Goal: Task Accomplishment & Management: Manage account settings

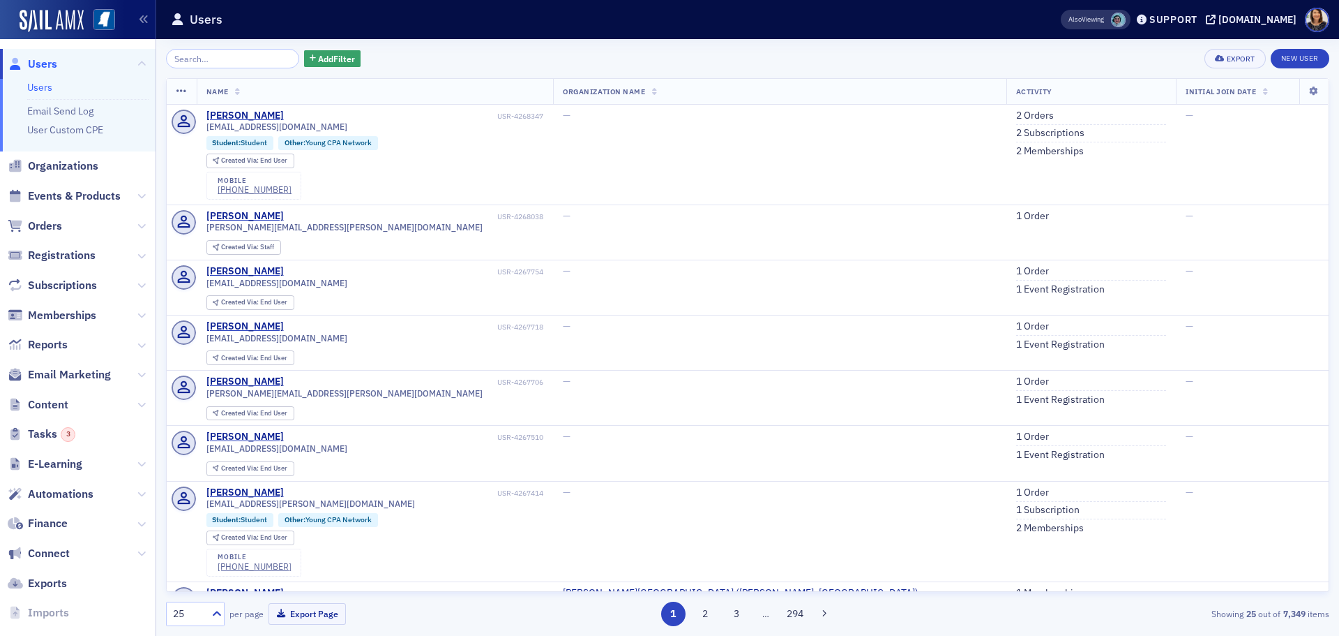
click at [43, 66] on span "Users" at bounding box center [42, 64] width 29 height 15
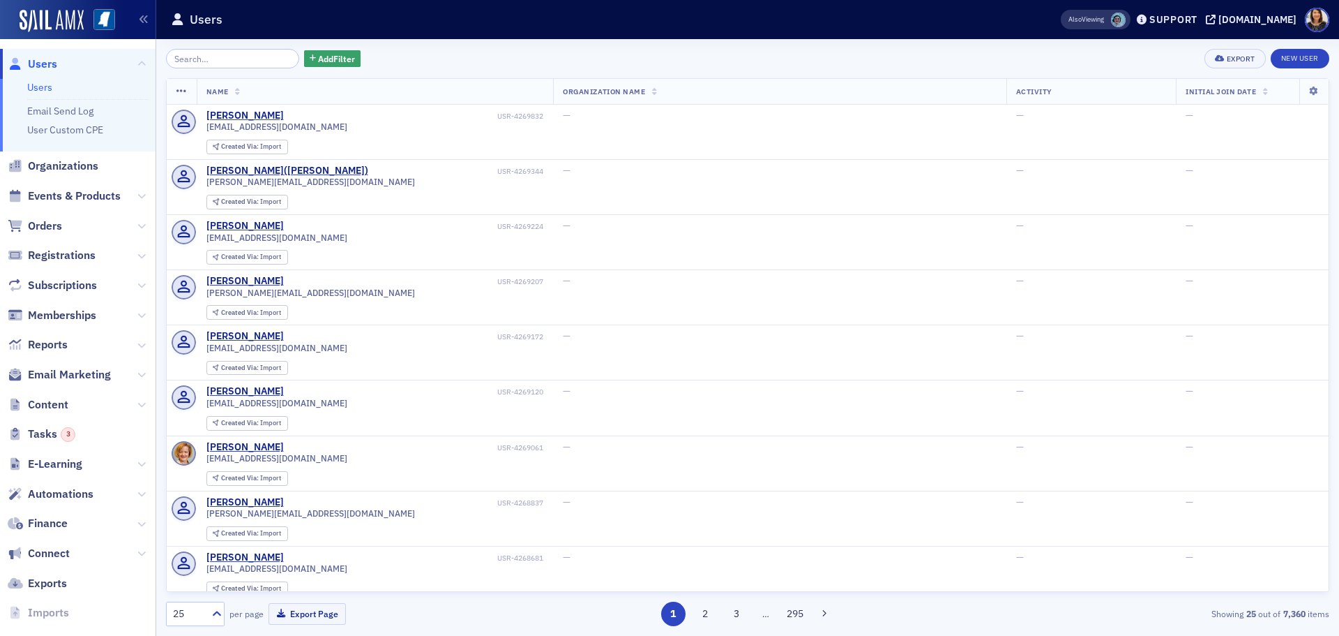
click at [208, 61] on input "search" at bounding box center [232, 59] width 133 height 20
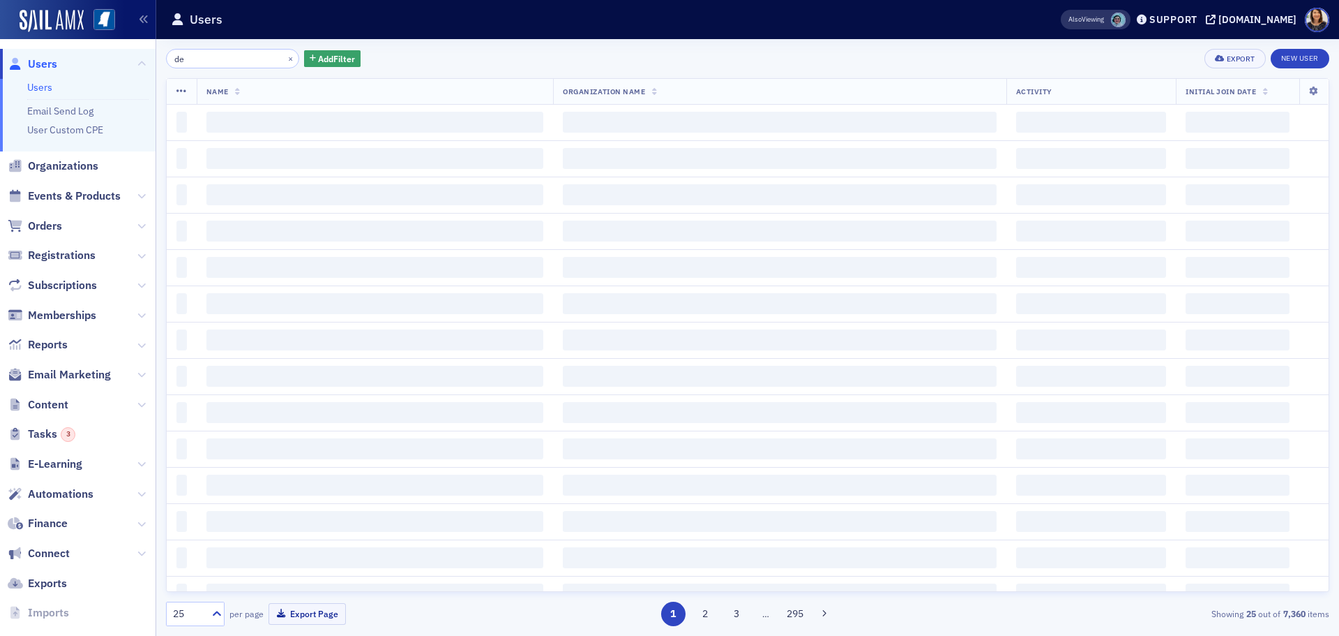
type input "d"
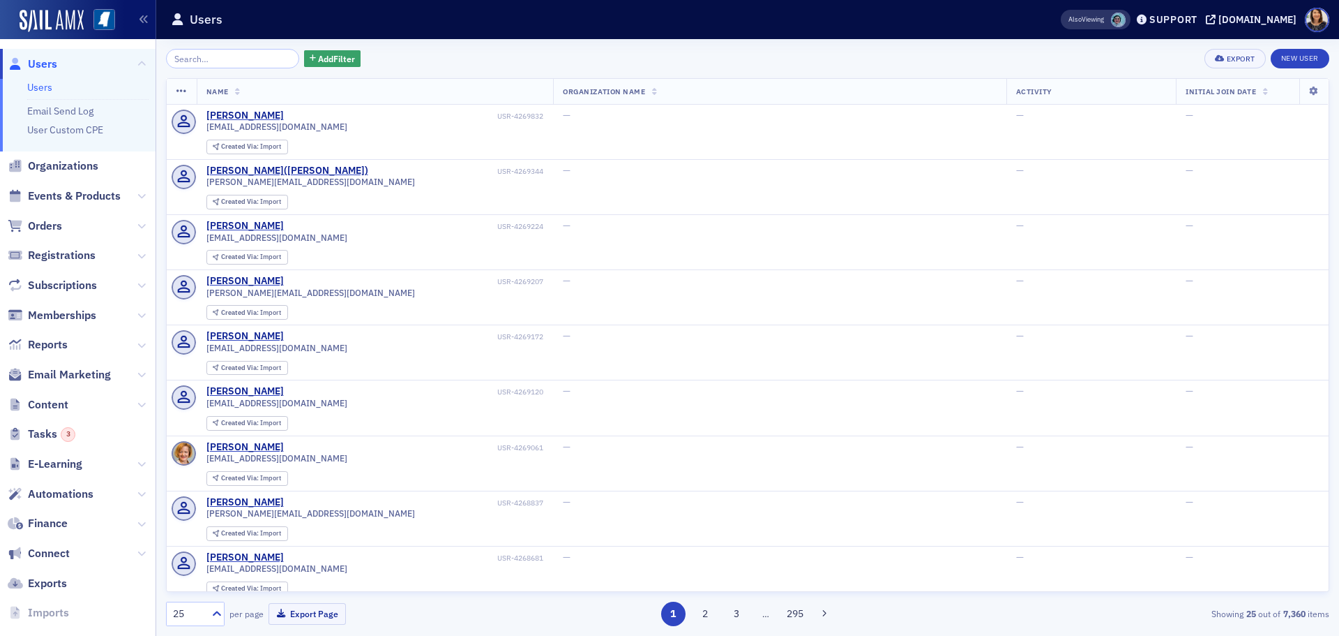
click at [506, 70] on div "Add Filter Export New User Name Organization Name Activity Initial Join Date Da…" at bounding box center [748, 337] width 1164 height 577
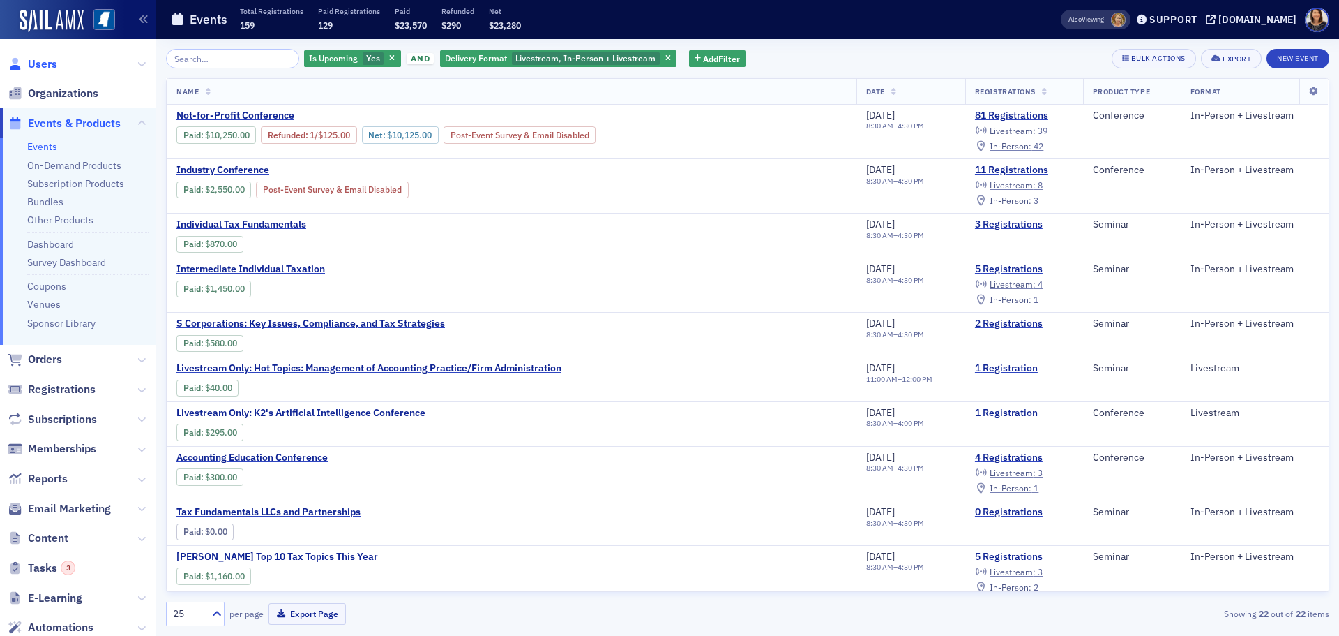
click at [38, 66] on span "Users" at bounding box center [42, 64] width 29 height 15
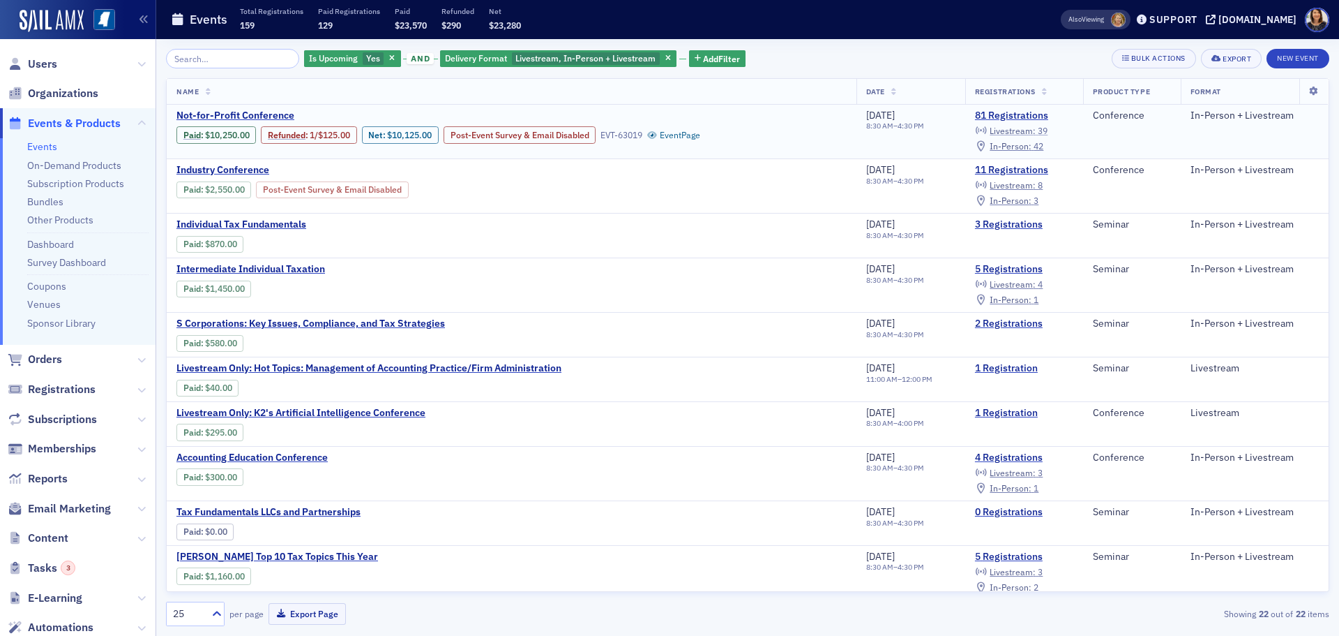
click at [1026, 133] on span "Livestream :" at bounding box center [1013, 130] width 46 height 11
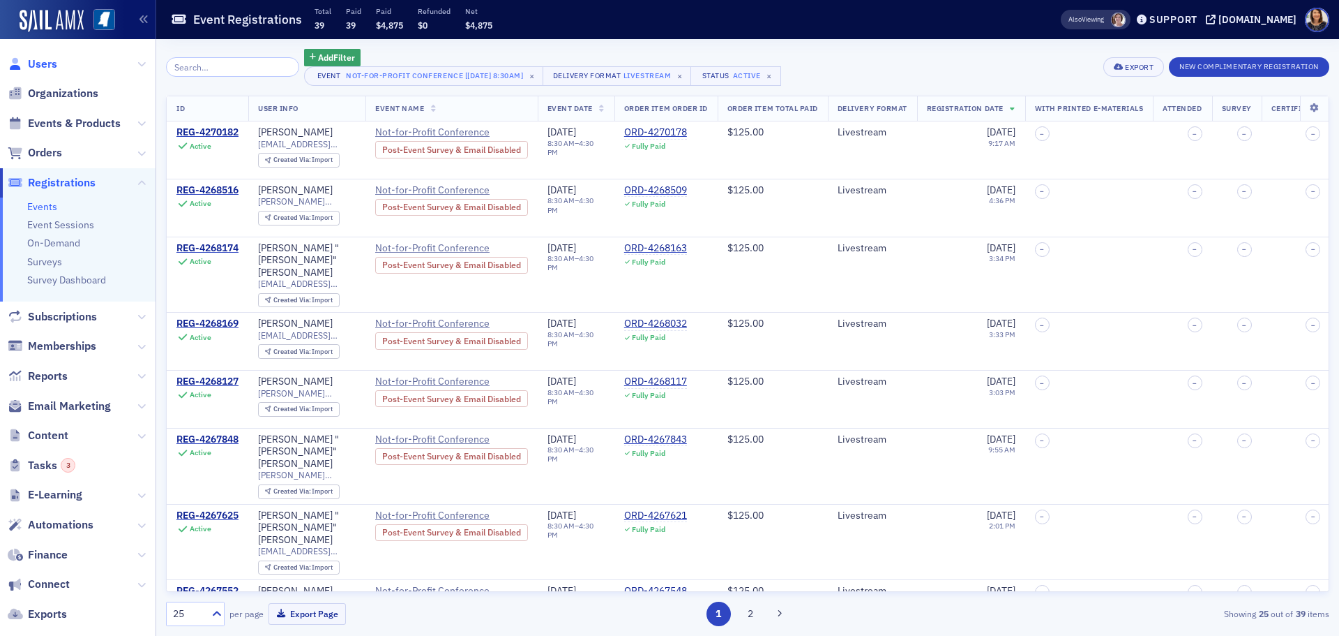
click at [28, 61] on span "Users" at bounding box center [42, 64] width 29 height 15
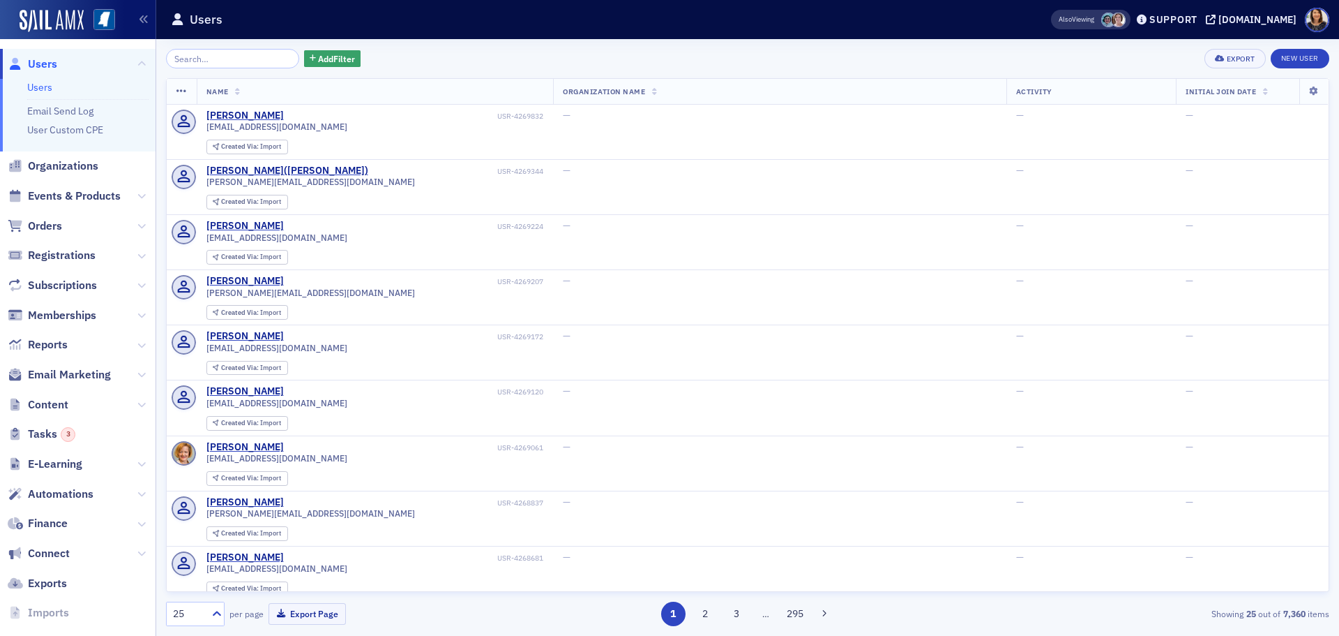
click at [36, 58] on span "Users" at bounding box center [42, 64] width 29 height 15
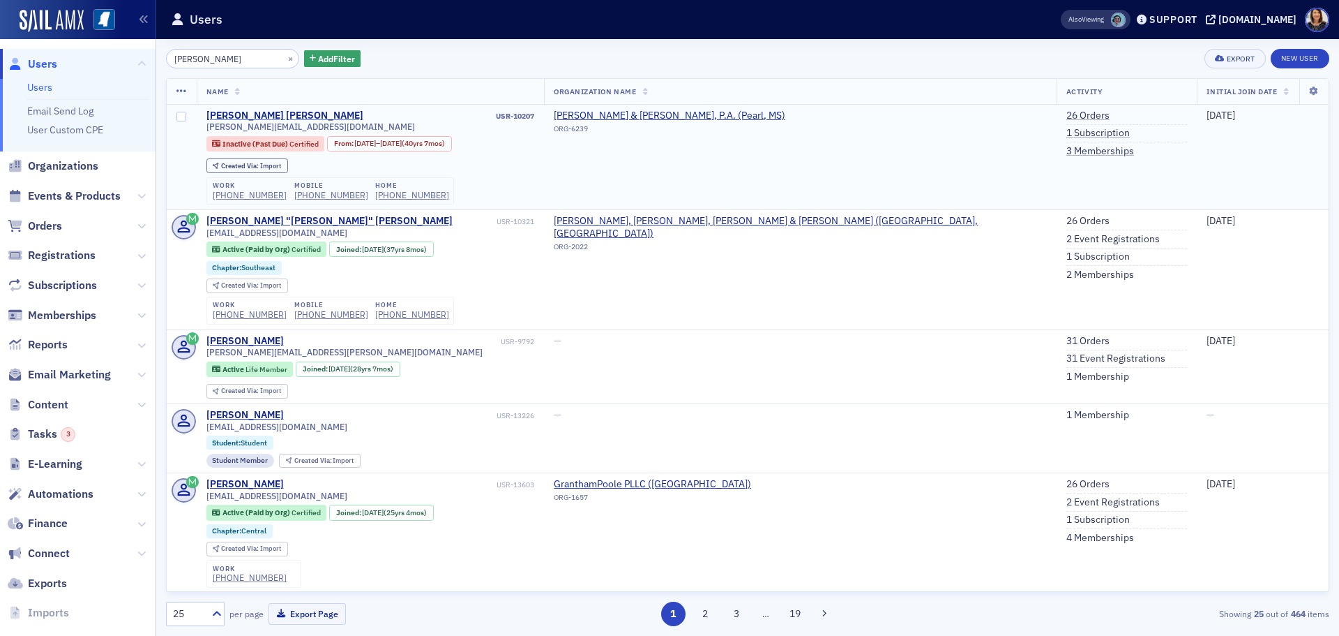
type input "john all"
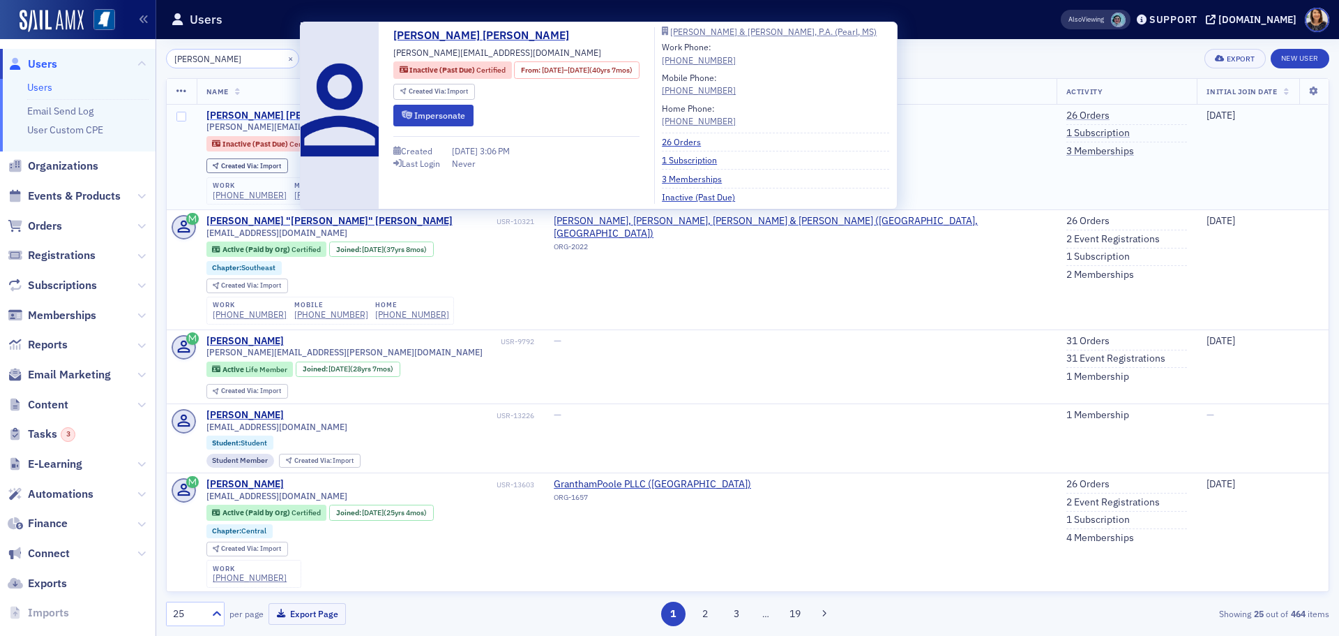
click at [263, 112] on div "John Allan Goodman" at bounding box center [285, 116] width 157 height 13
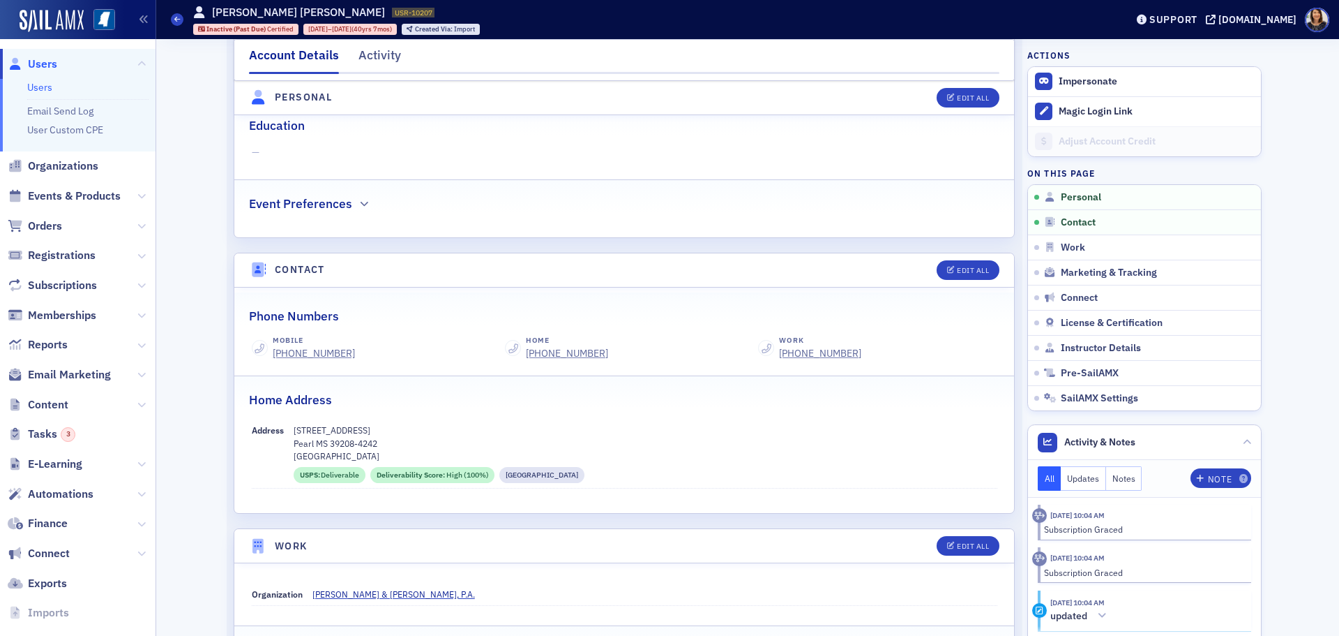
scroll to position [485, 0]
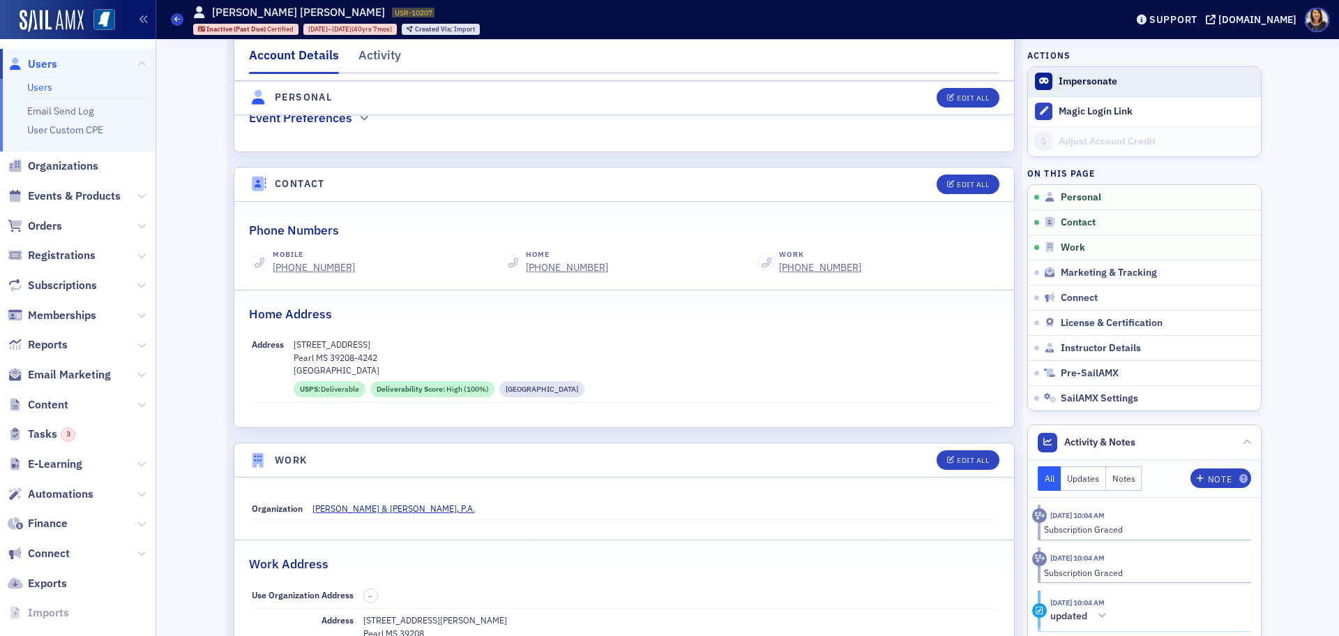
click at [1075, 80] on button "Impersonate" at bounding box center [1088, 81] width 59 height 13
click at [48, 57] on span "Users" at bounding box center [42, 64] width 29 height 15
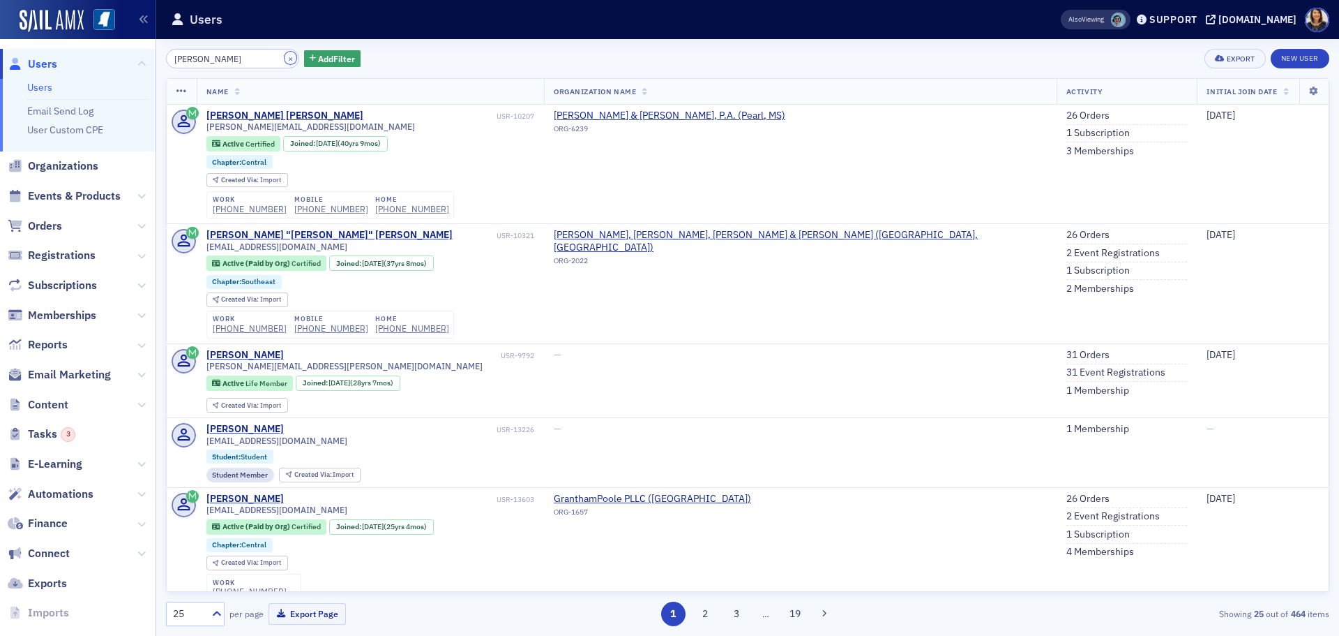
click at [285, 56] on button "×" at bounding box center [291, 58] width 13 height 13
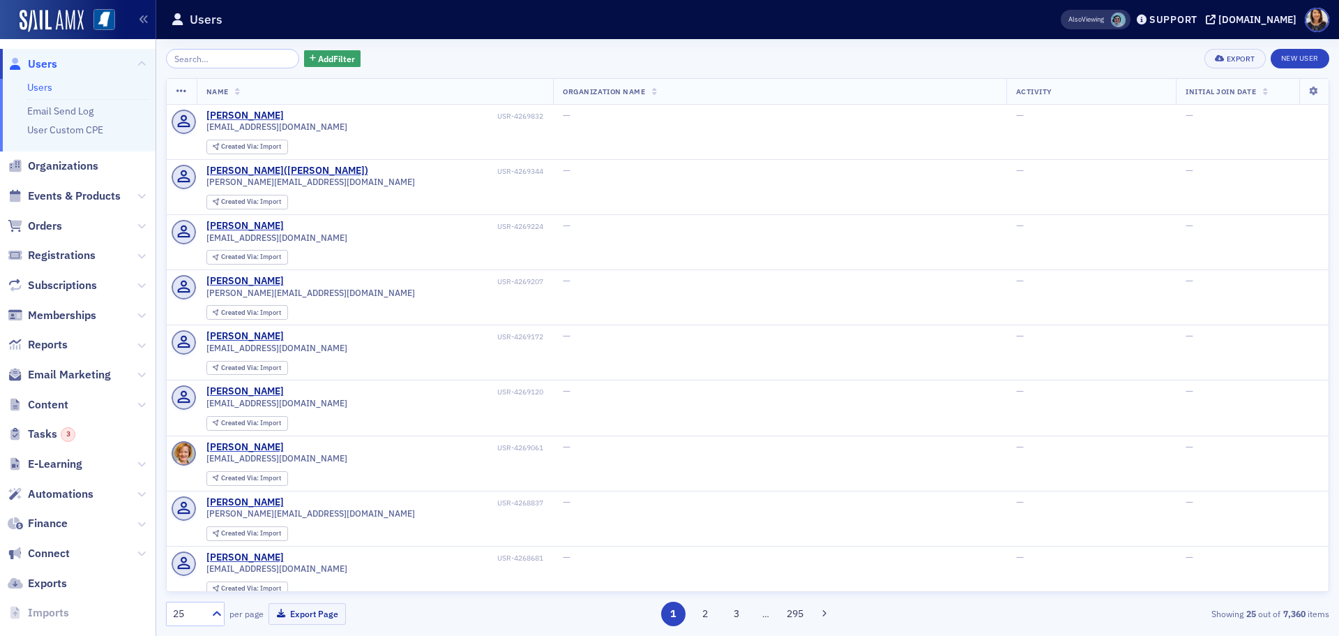
click at [45, 61] on span "Users" at bounding box center [42, 64] width 29 height 15
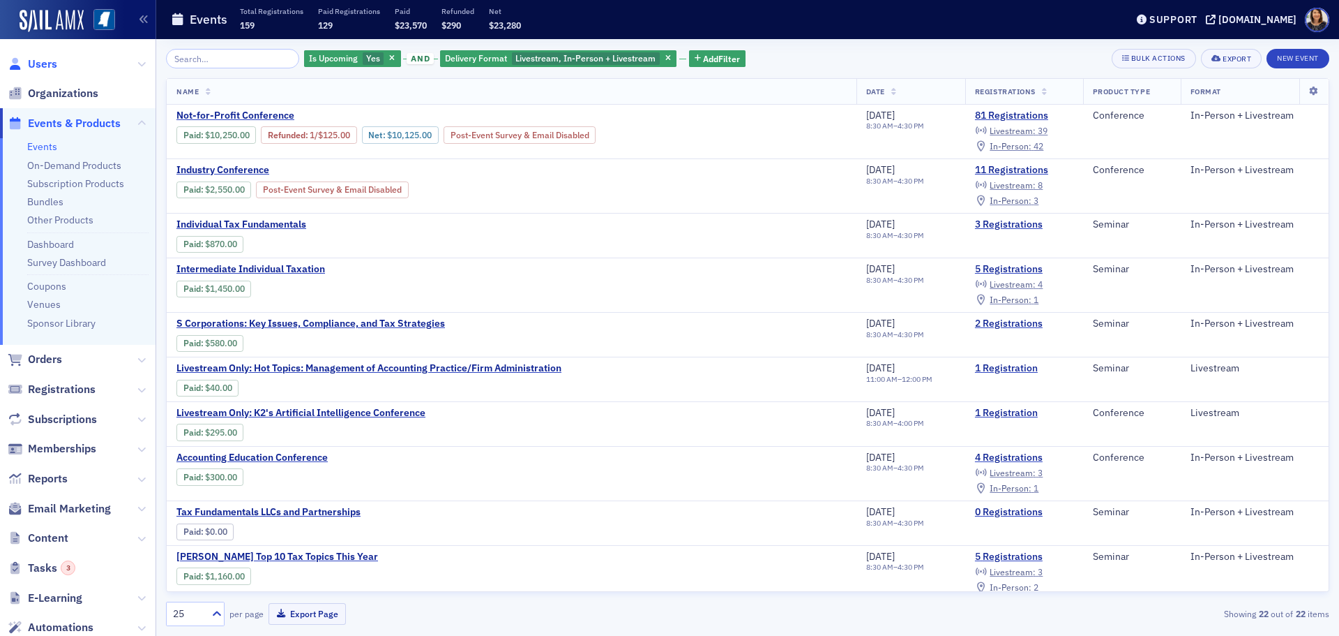
click at [35, 66] on span "Users" at bounding box center [42, 64] width 29 height 15
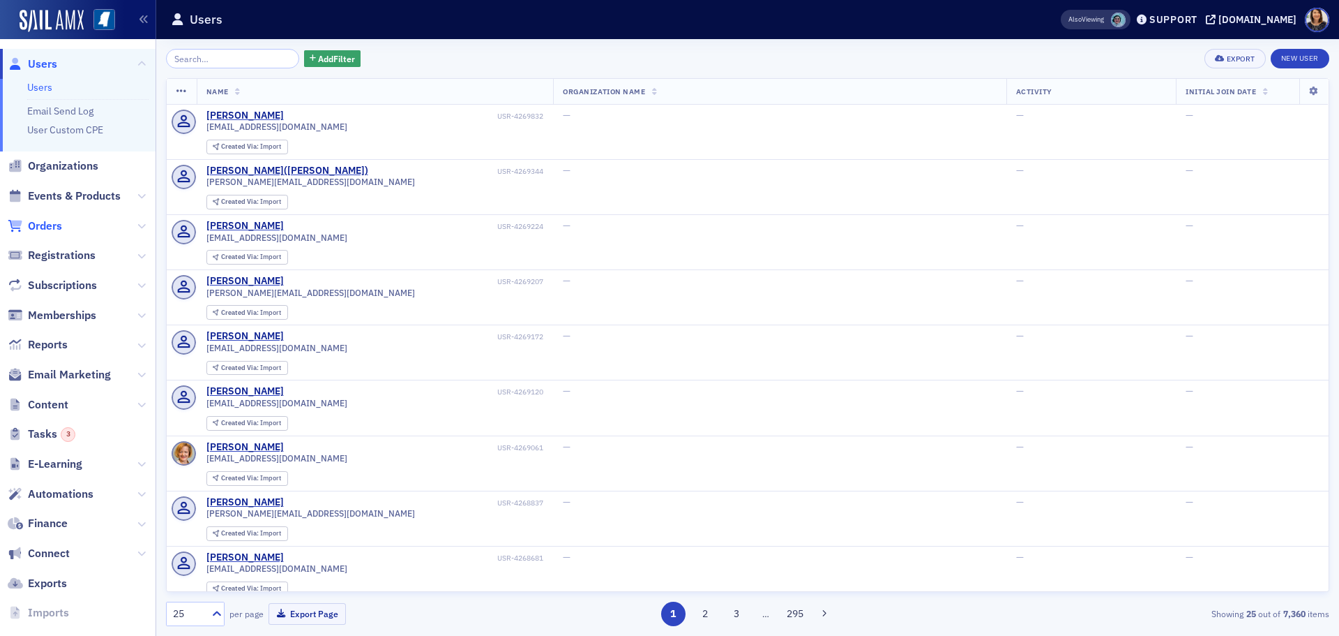
click at [34, 225] on span "Orders" at bounding box center [45, 225] width 34 height 15
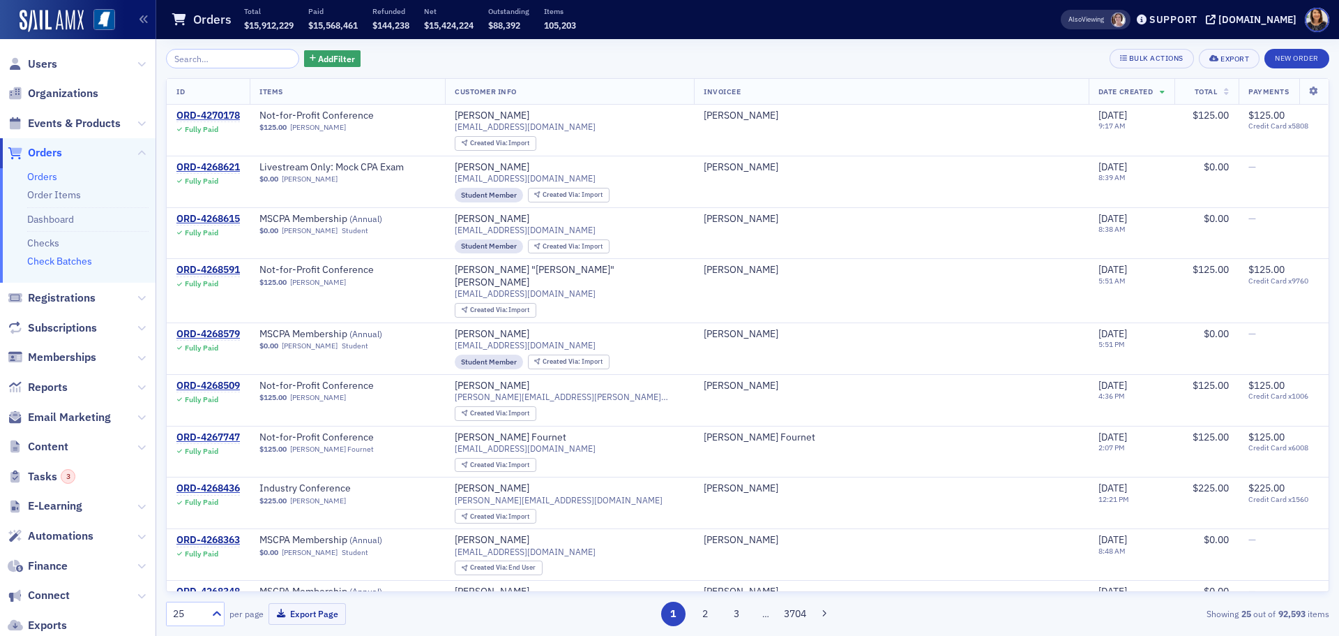
click at [60, 261] on link "Check Batches" at bounding box center [59, 261] width 65 height 13
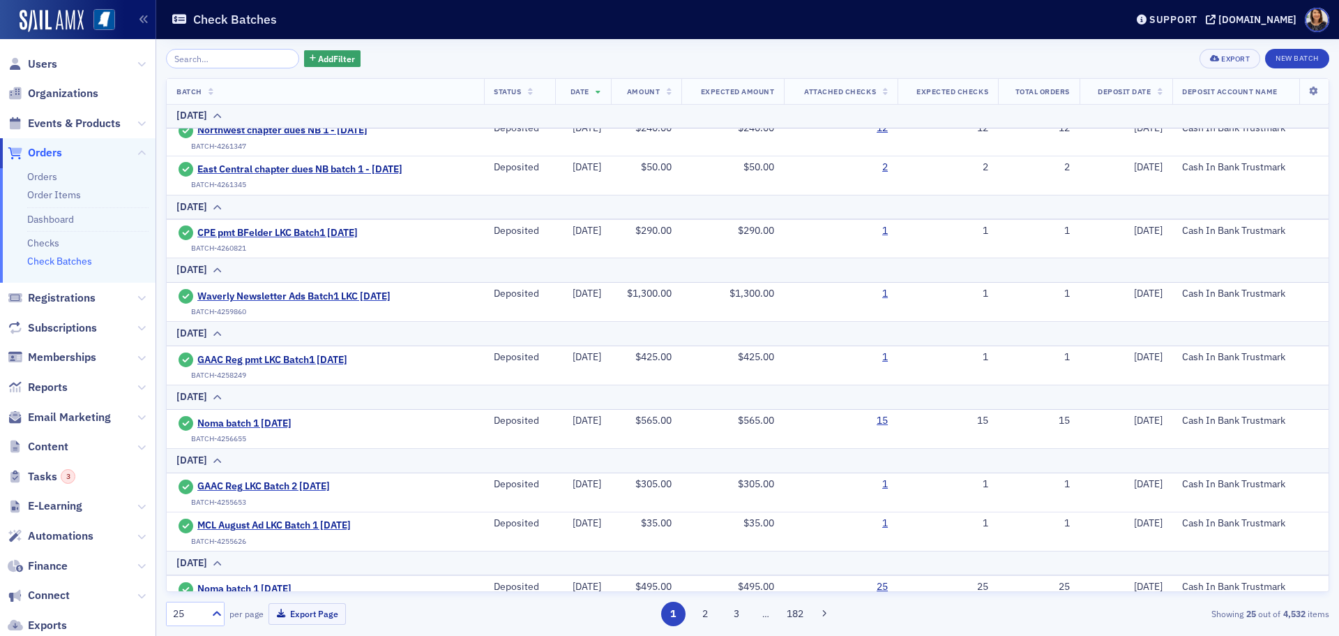
scroll to position [830, 0]
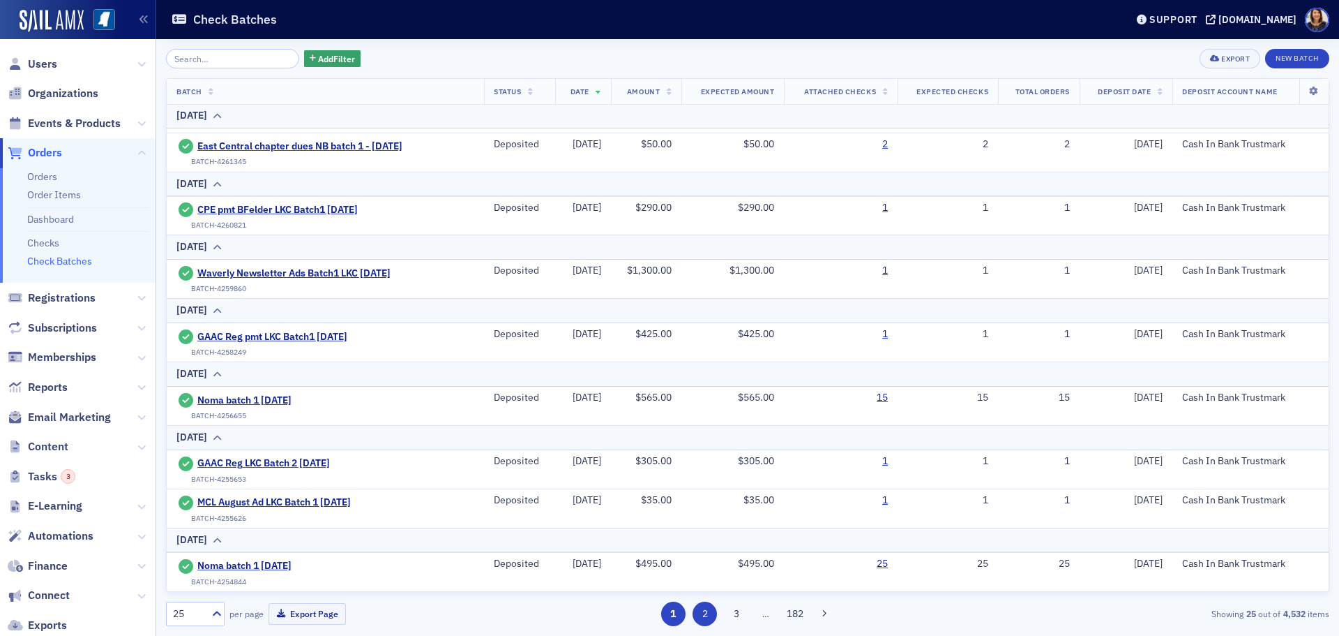
click at [707, 613] on button "2" at bounding box center [705, 613] width 24 height 24
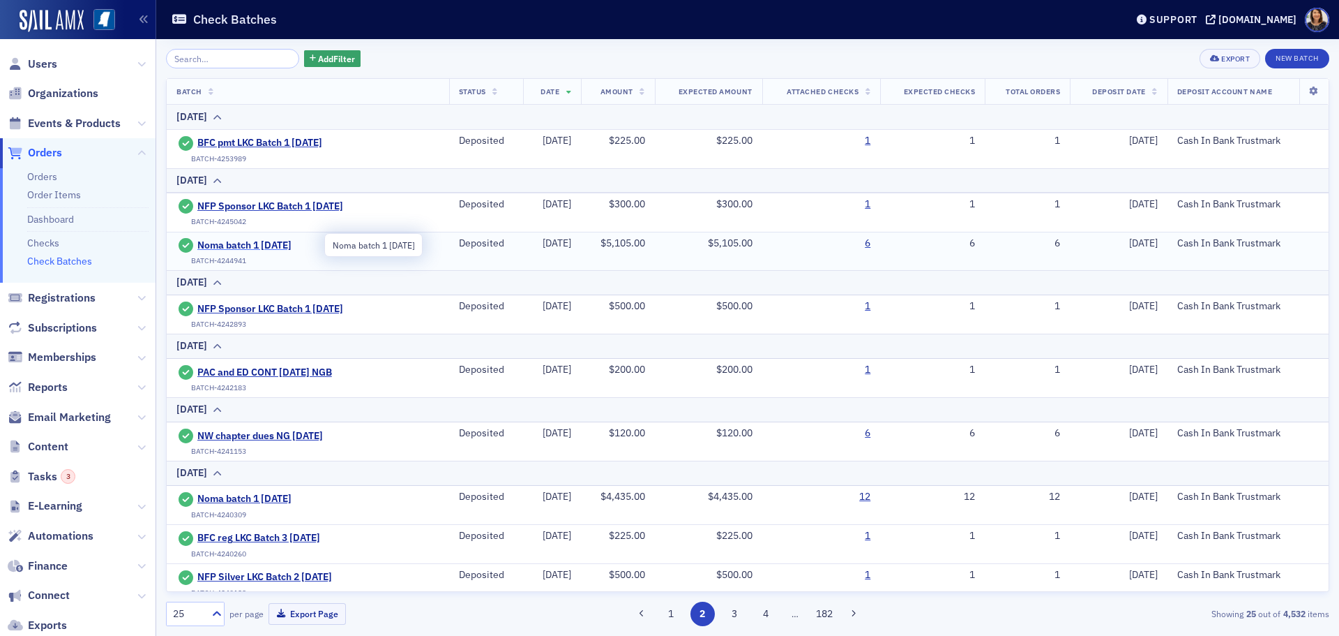
click at [264, 243] on span "Noma batch 1 8.21.25" at bounding box center [260, 245] width 127 height 13
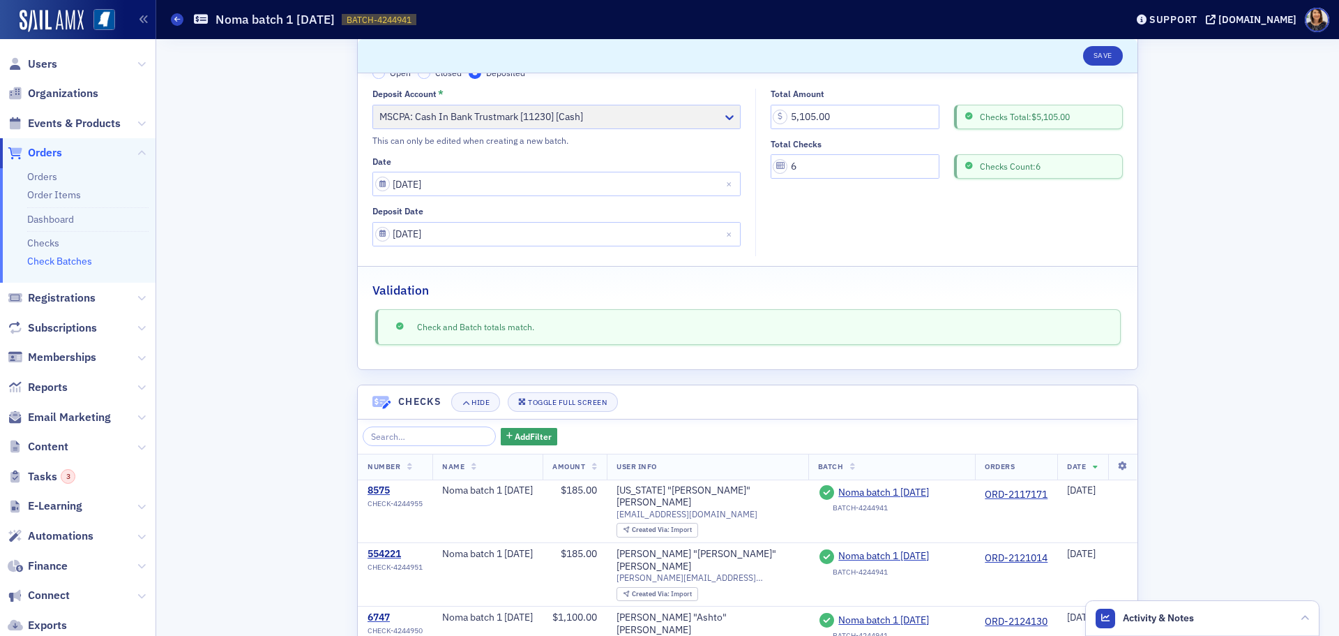
scroll to position [38, 0]
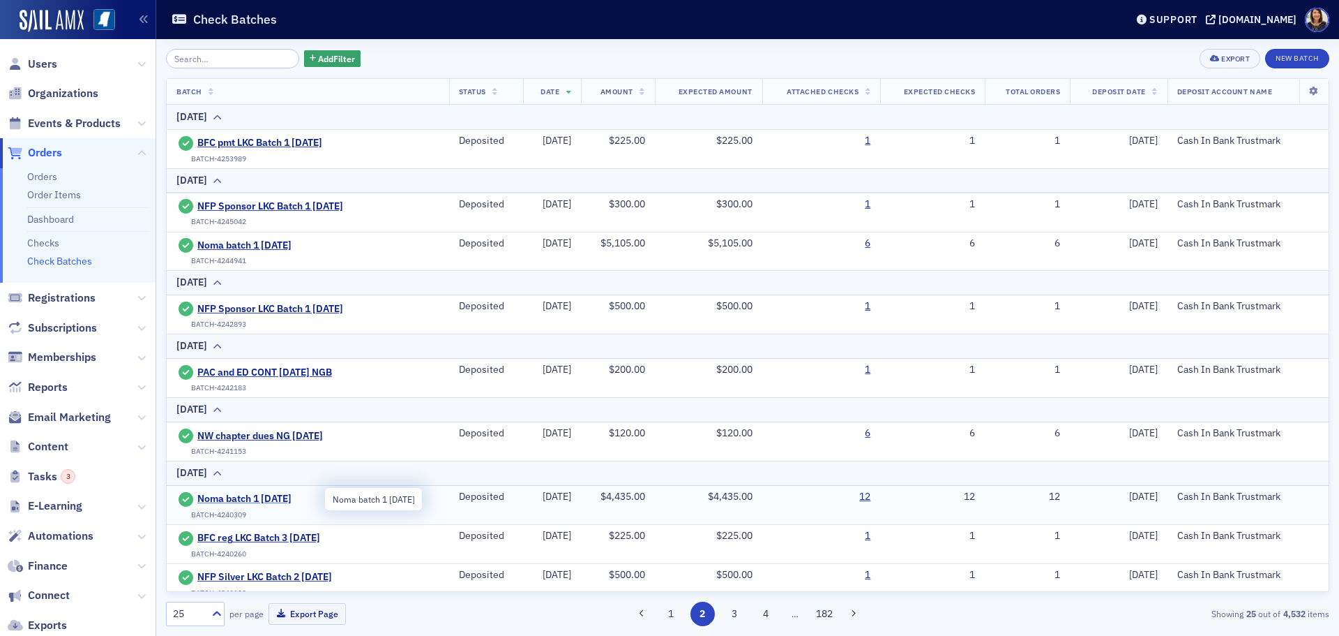
click at [241, 500] on span "Noma batch 1 8.12.25" at bounding box center [260, 499] width 127 height 13
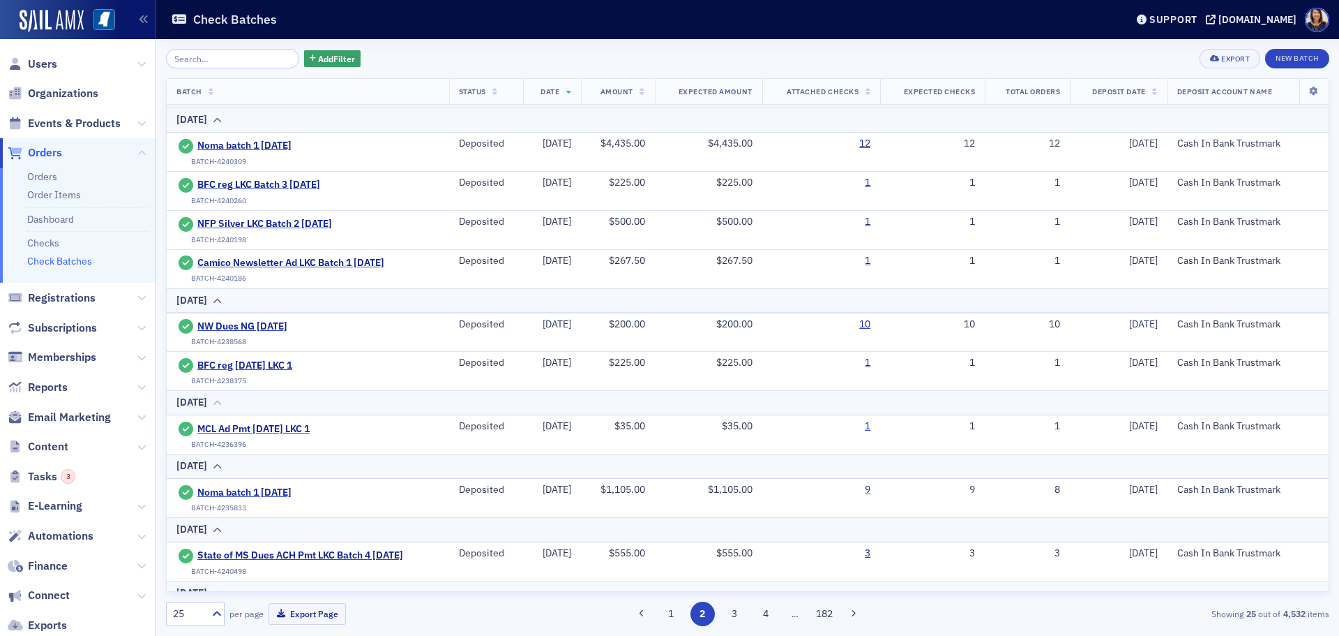
scroll to position [356, 0]
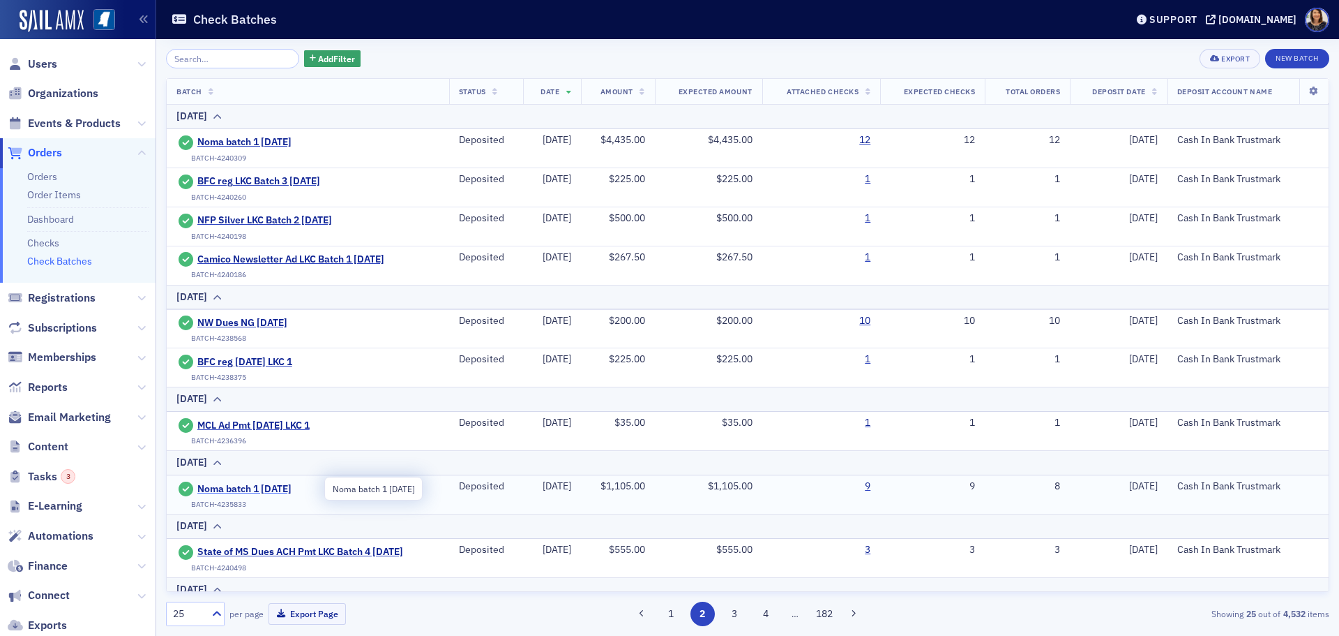
click at [223, 488] on span "Noma batch 1 8.4.25" at bounding box center [260, 489] width 127 height 13
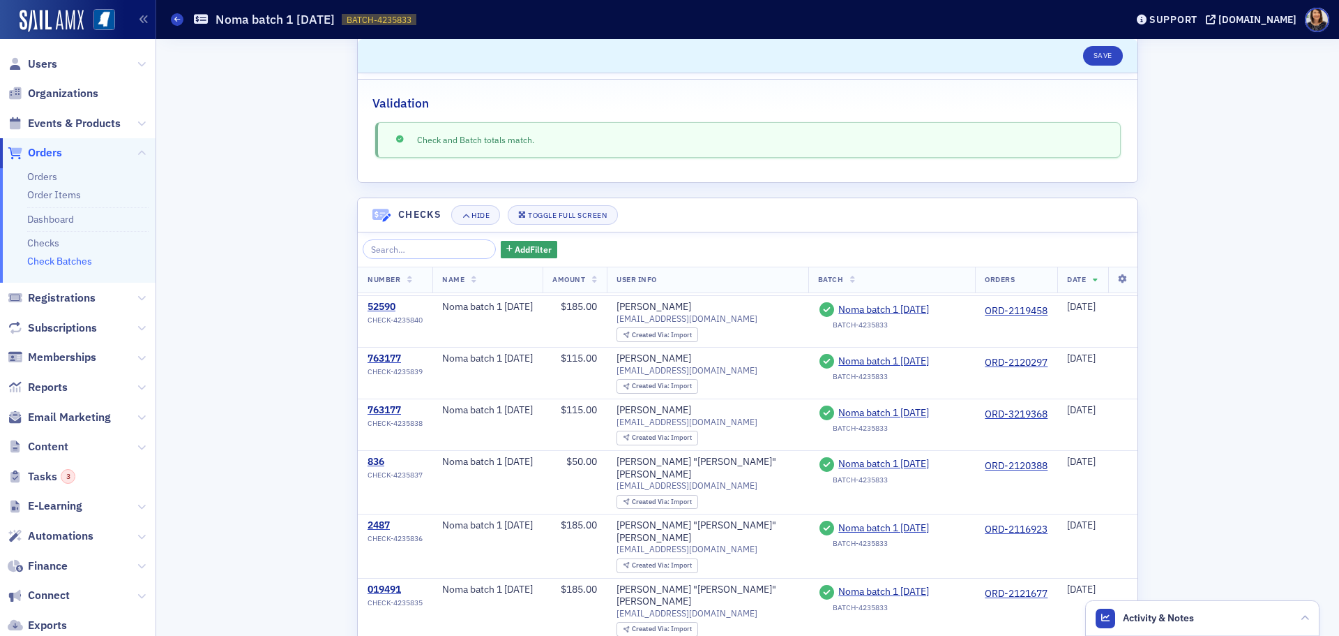
scroll to position [269, 0]
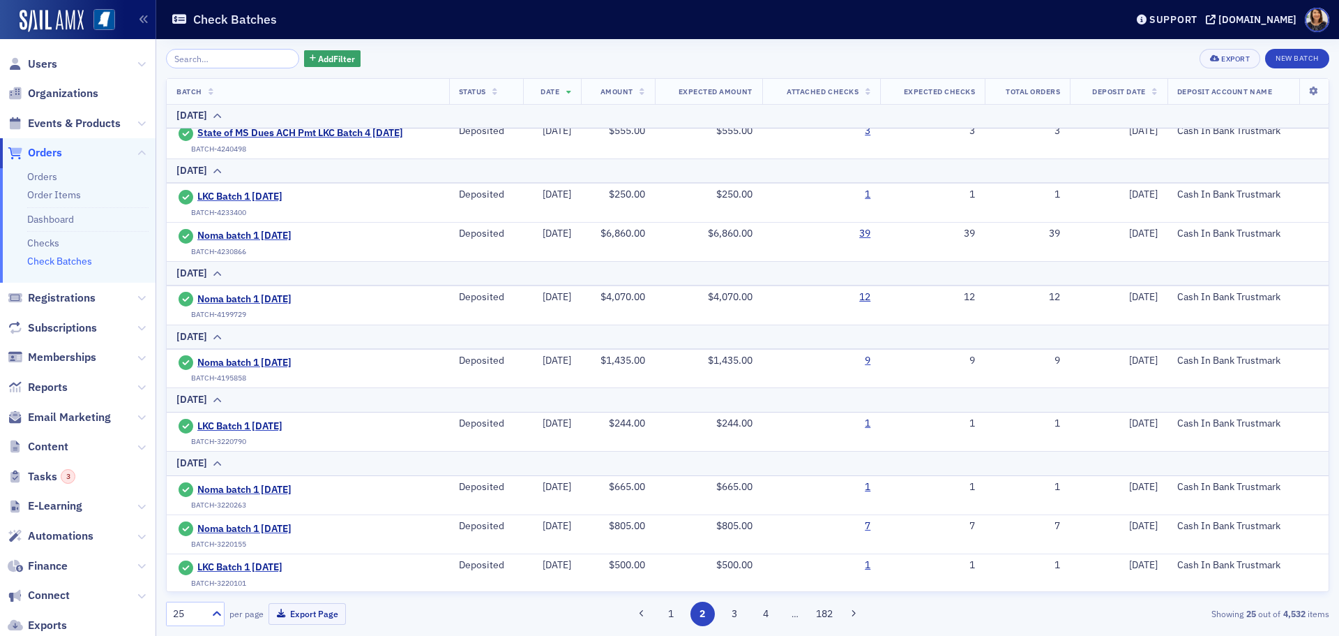
scroll to position [777, 0]
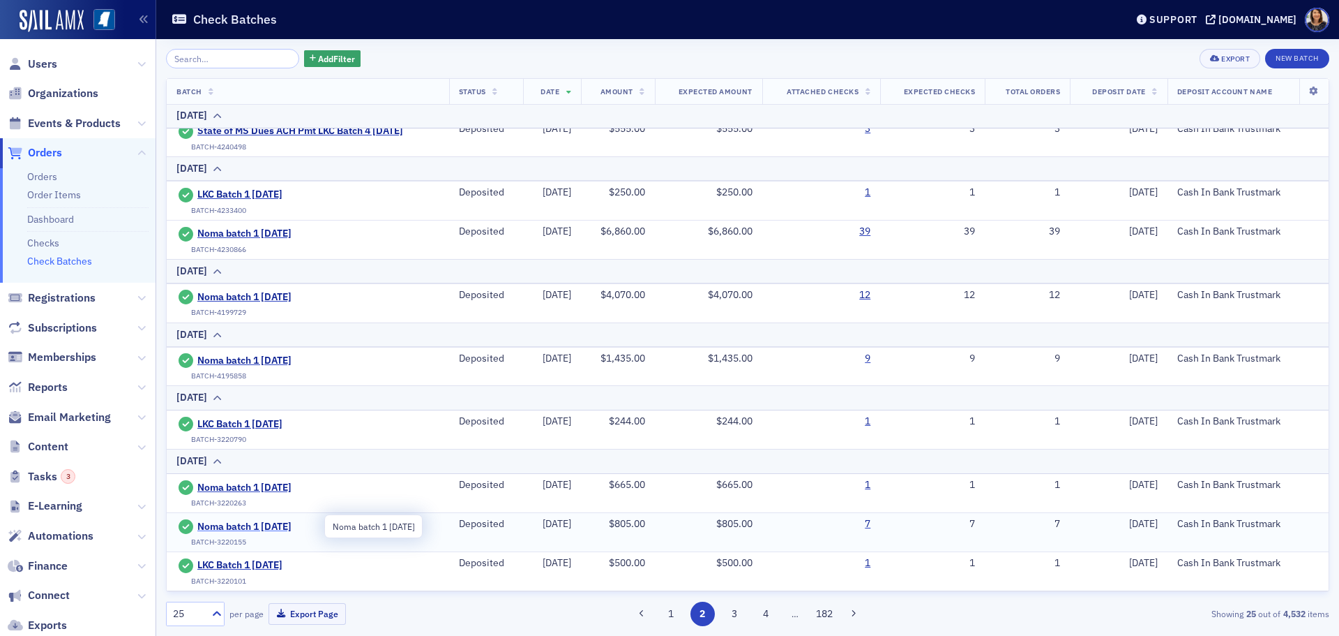
click at [250, 527] on span "Noma batch 1 7.18.25" at bounding box center [260, 526] width 127 height 13
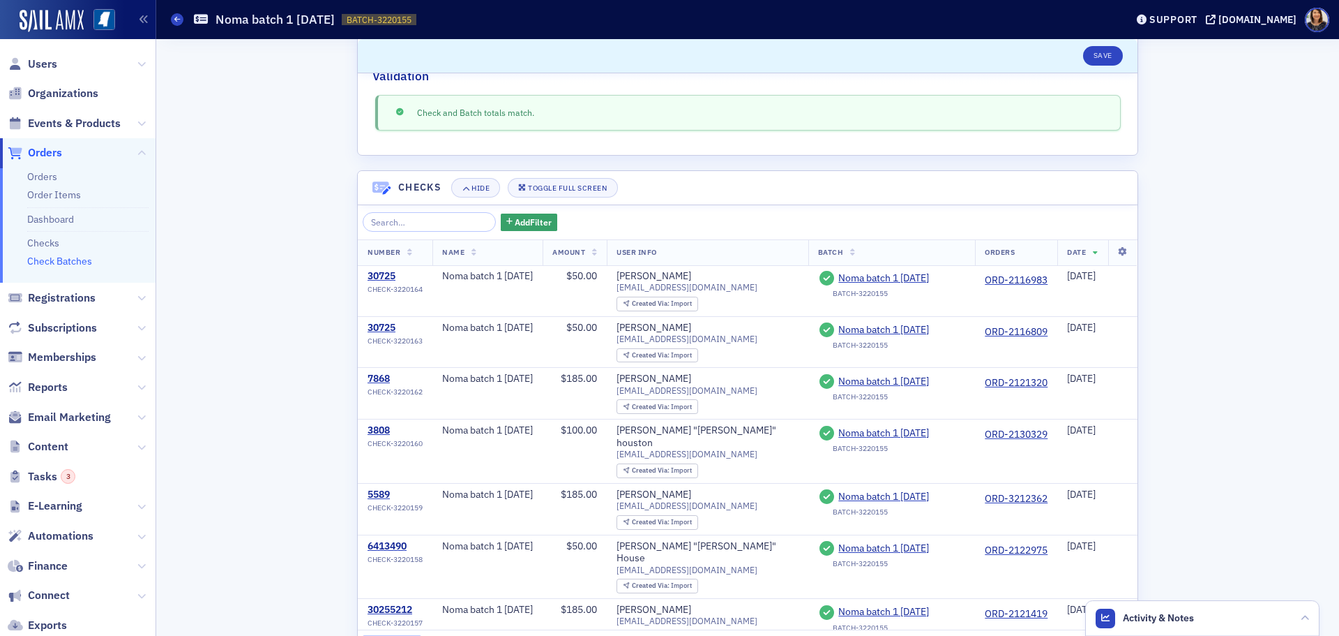
scroll to position [347, 0]
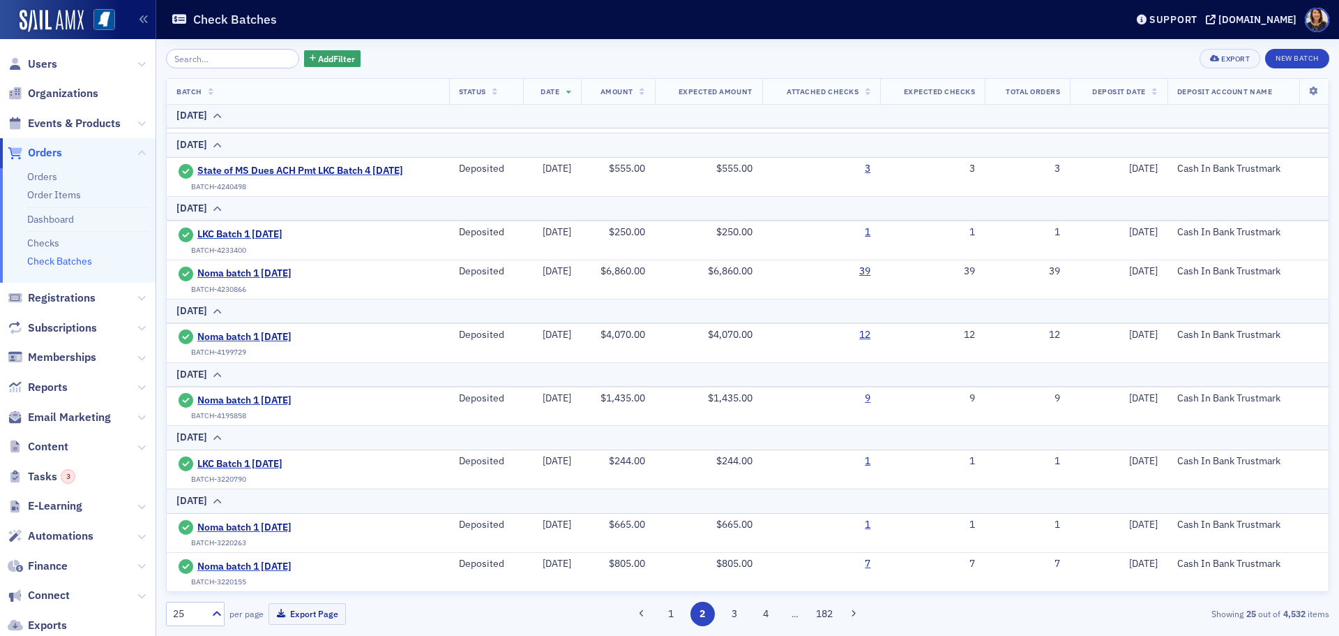
scroll to position [733, 0]
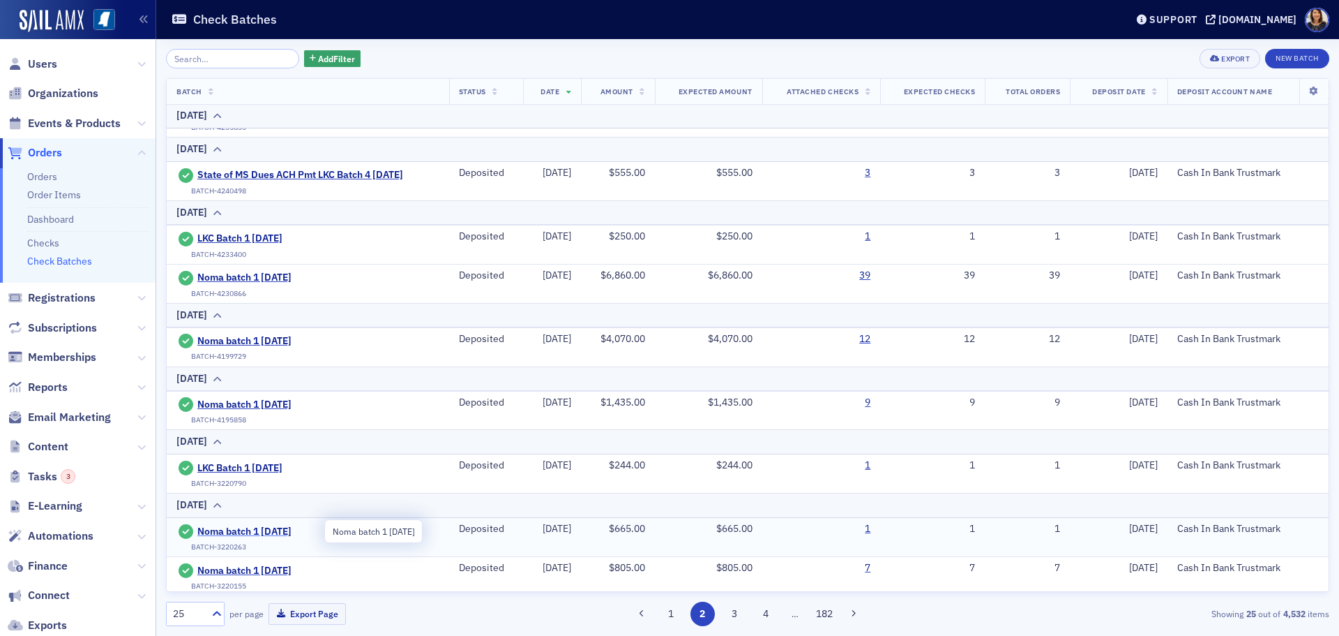
click at [250, 530] on span "Noma batch 1 7.18.25" at bounding box center [260, 531] width 127 height 13
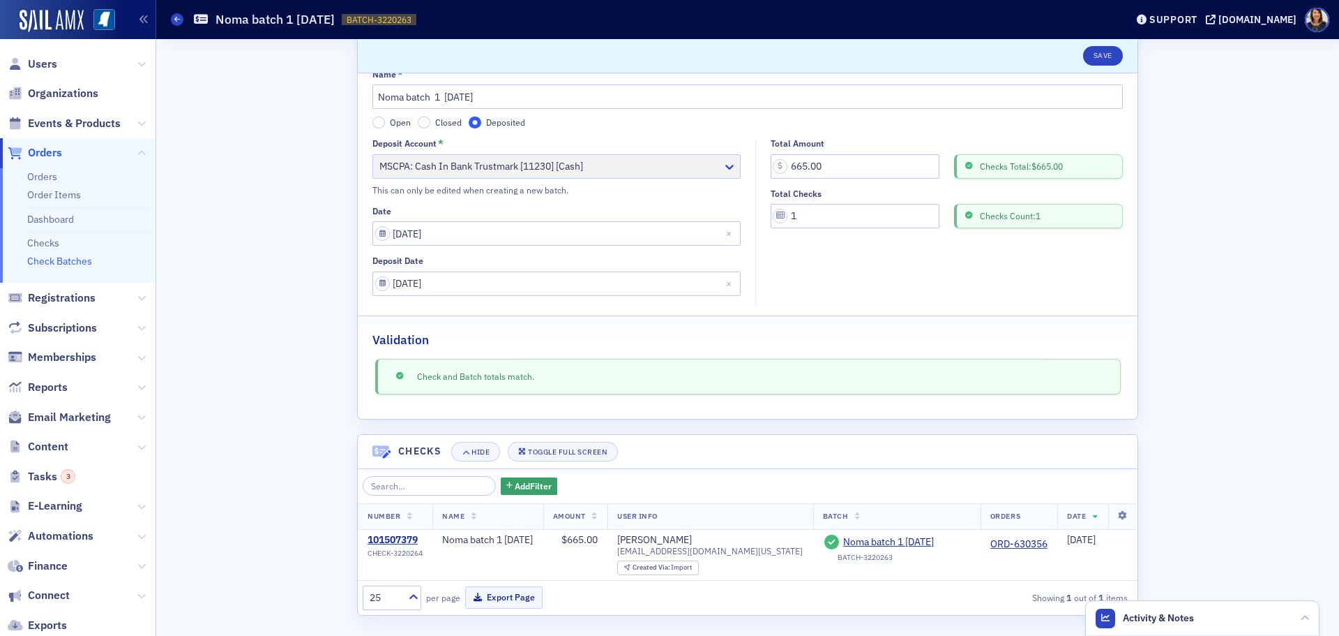
scroll to position [38, 0]
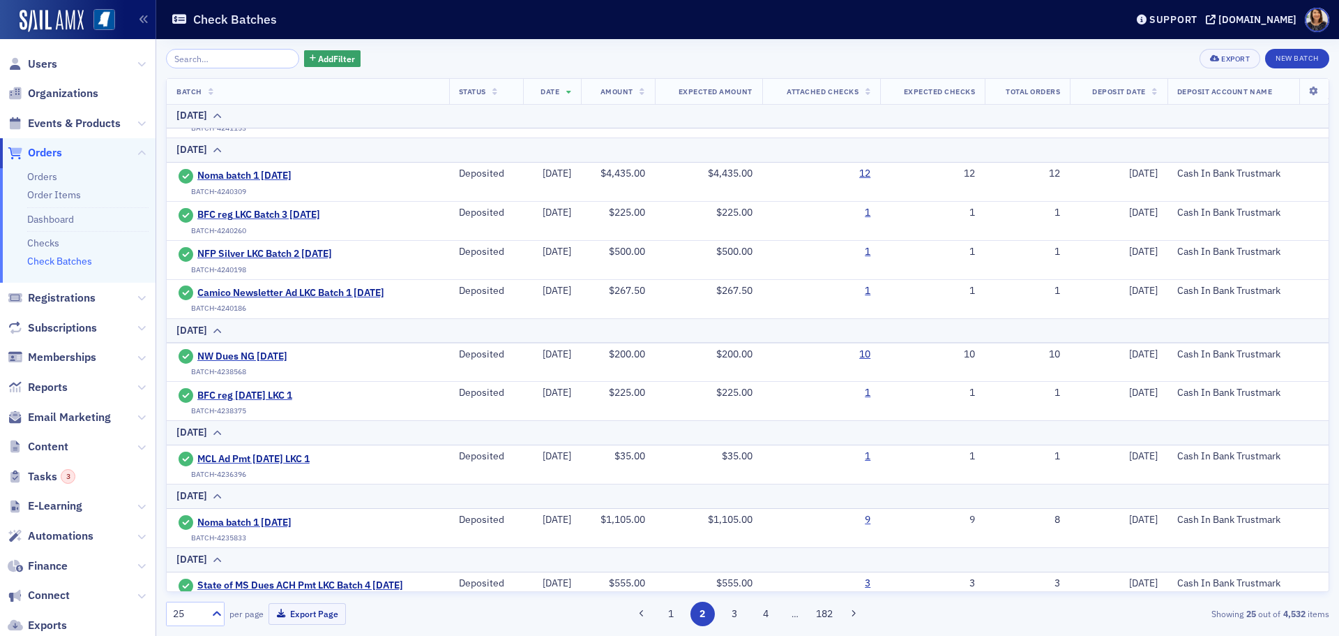
scroll to position [329, 0]
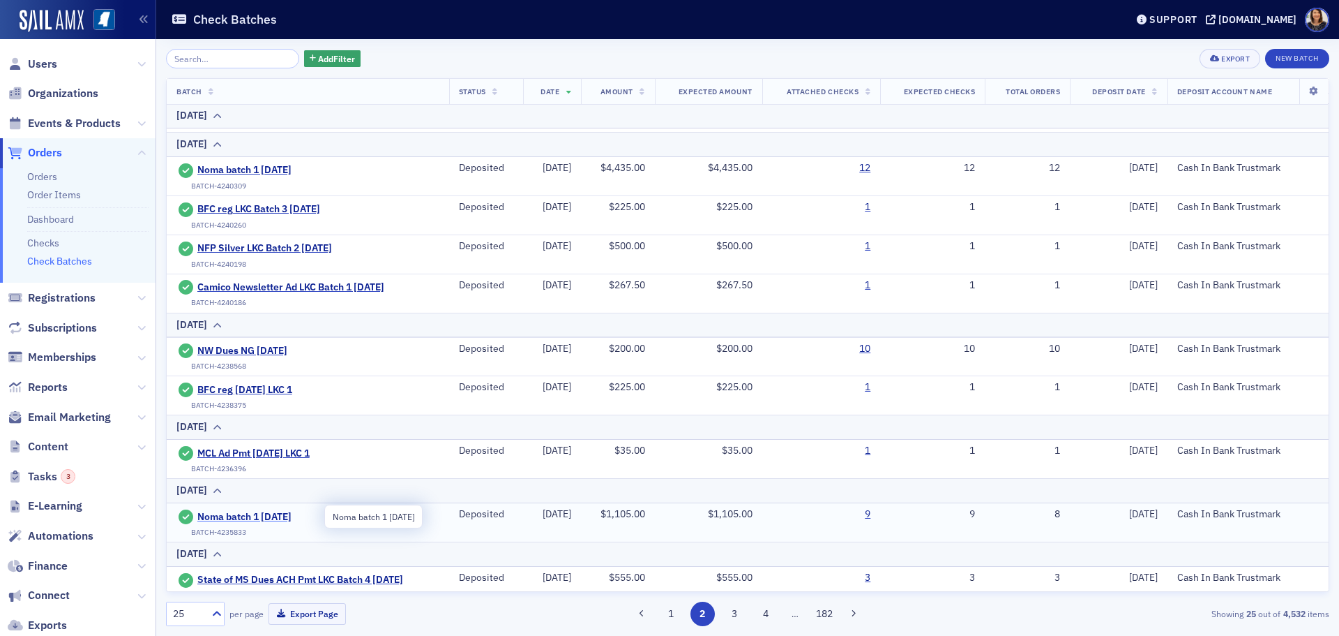
click at [236, 516] on span "Noma batch 1 8.4.25" at bounding box center [260, 517] width 127 height 13
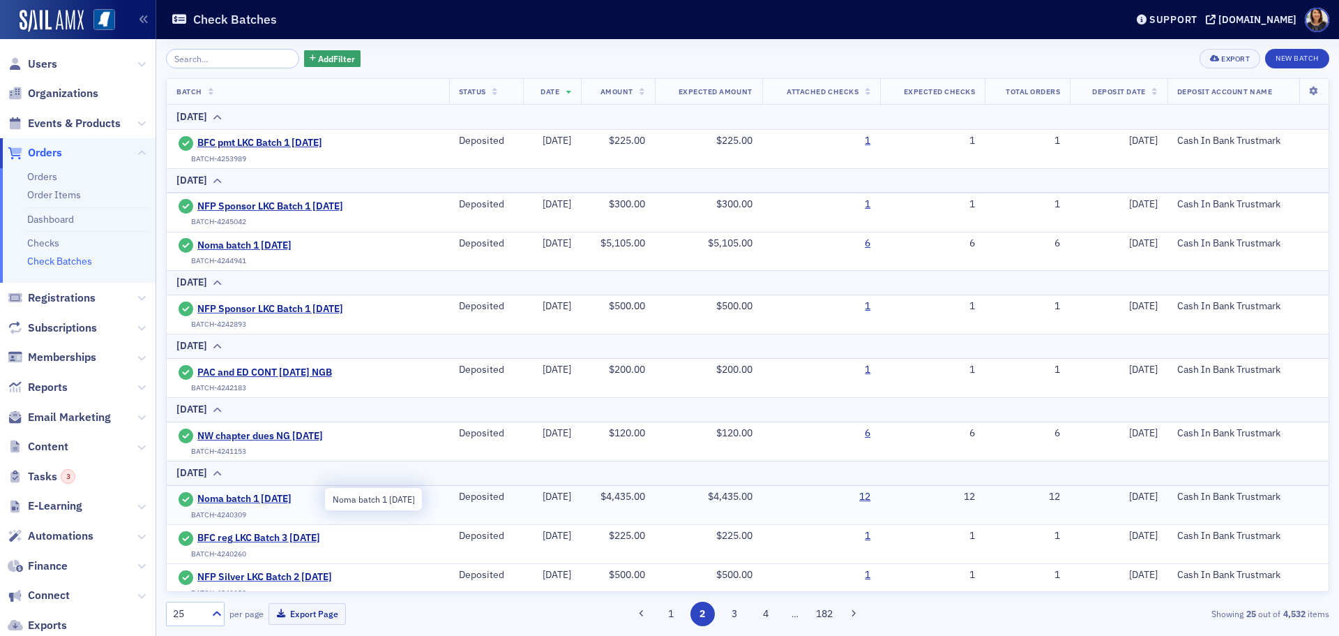
click at [232, 486] on td "Noma batch 1 8.12.25 BATCH-4240309" at bounding box center [308, 505] width 283 height 39
click at [230, 494] on span "Noma batch 1 8.12.25" at bounding box center [260, 499] width 127 height 13
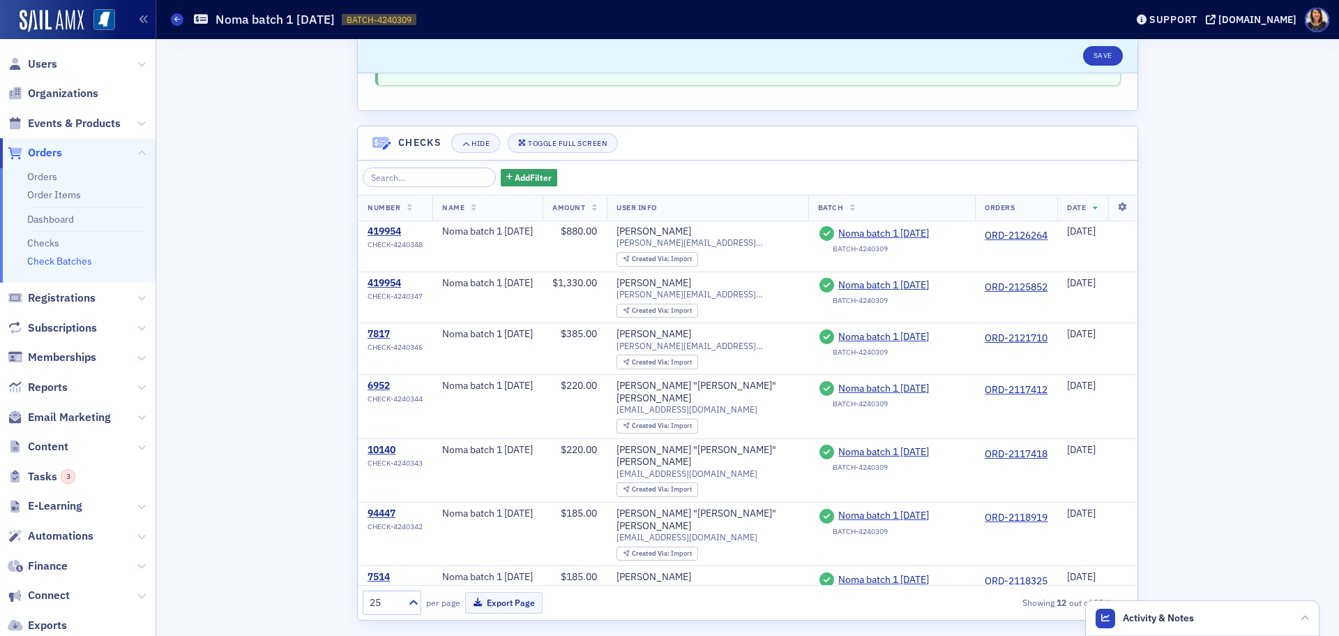
scroll to position [352, 0]
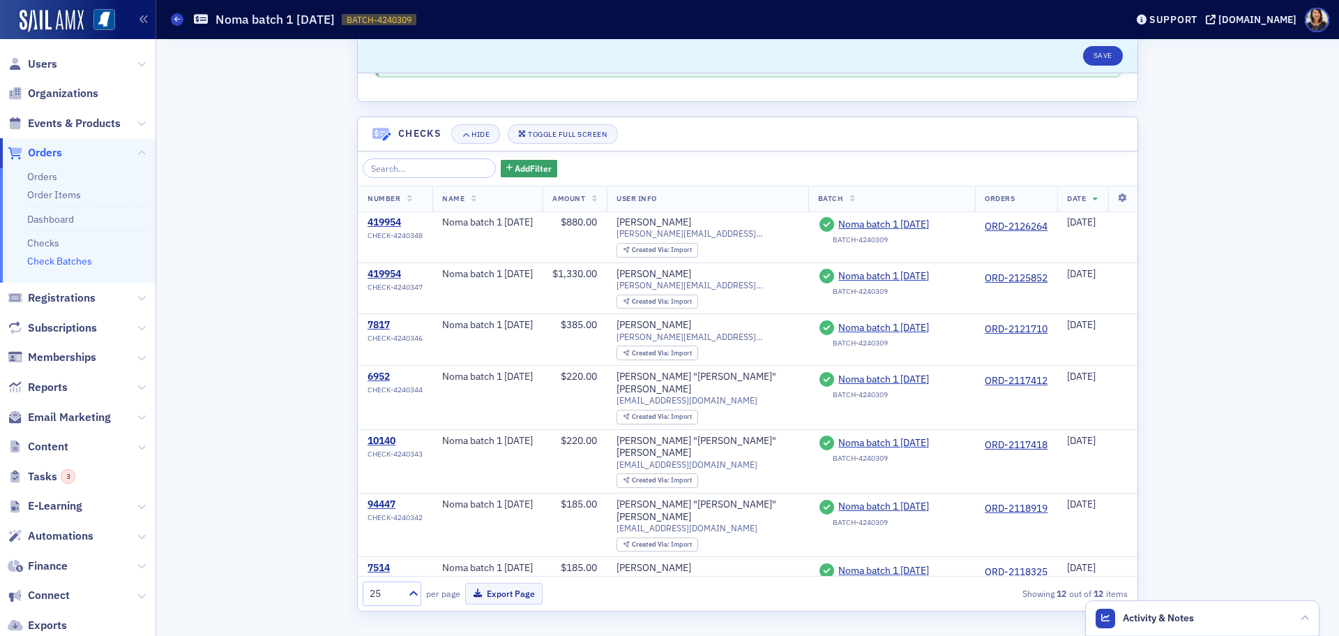
drag, startPoint x: 1134, startPoint y: 299, endPoint x: 1131, endPoint y: 337, distance: 37.8
click at [1131, 337] on div "Scroll to Save Name * Noma batch 1 8.12.25 Open Closed Deposited Deposit Accoun…" at bounding box center [748, 161] width 1164 height 948
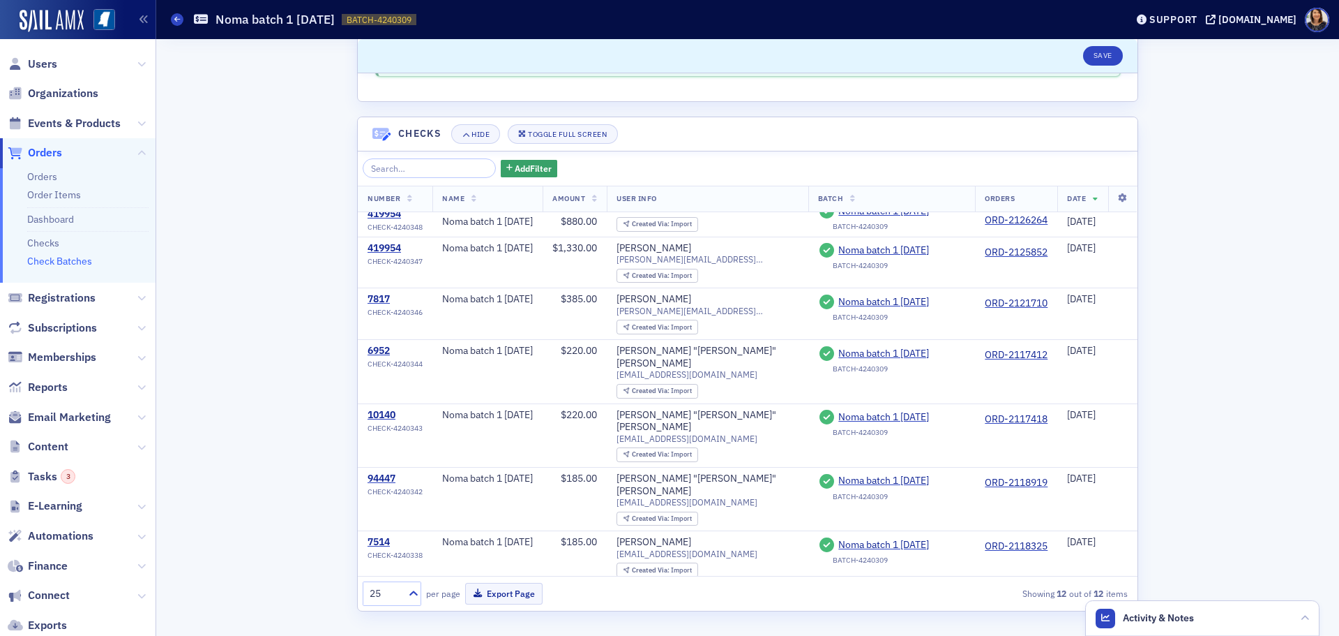
scroll to position [0, 0]
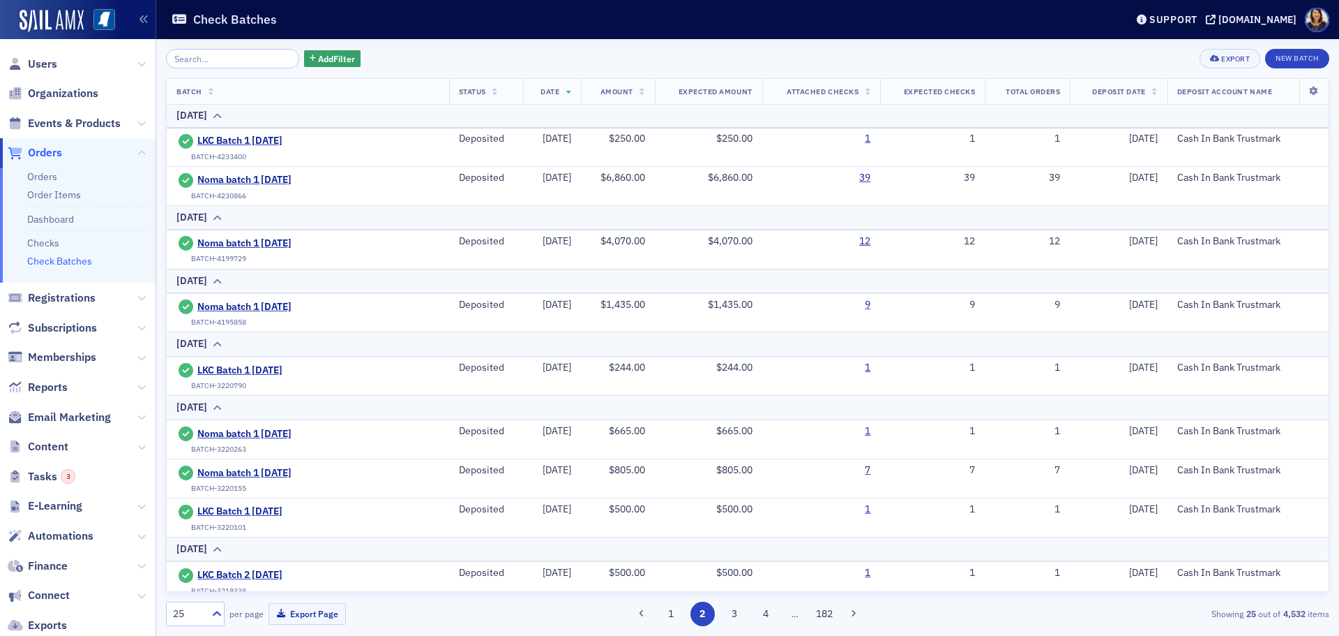
scroll to position [879, 0]
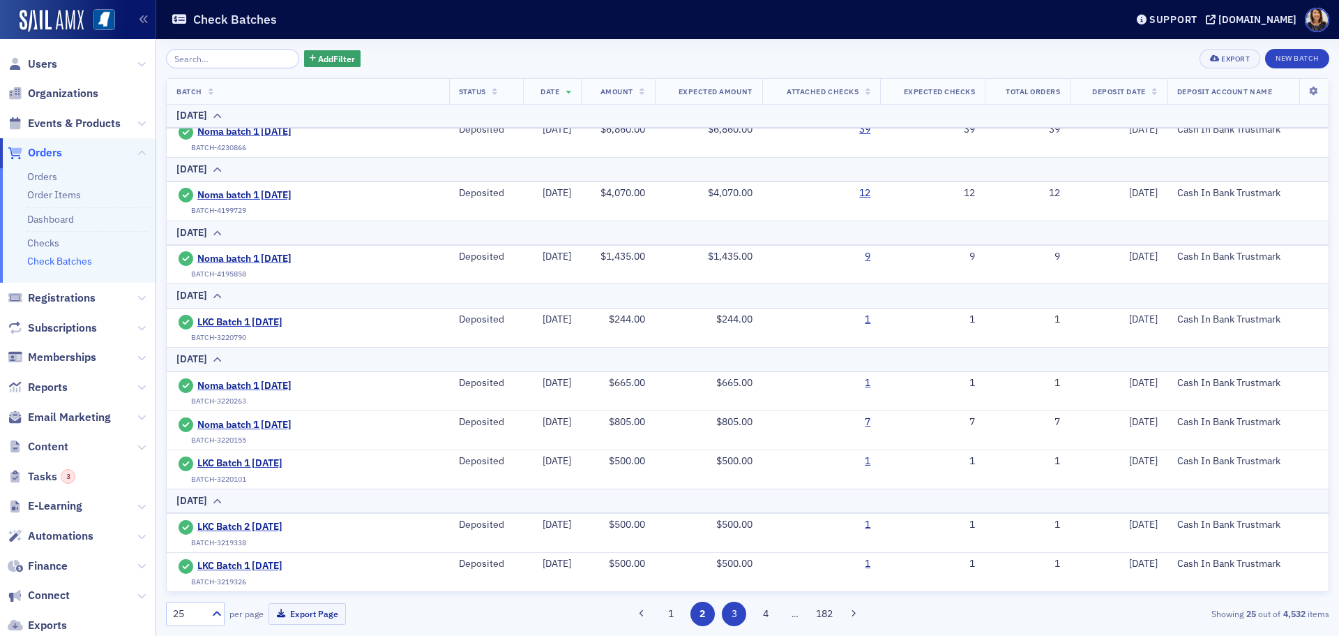
click at [736, 616] on button "3" at bounding box center [734, 613] width 24 height 24
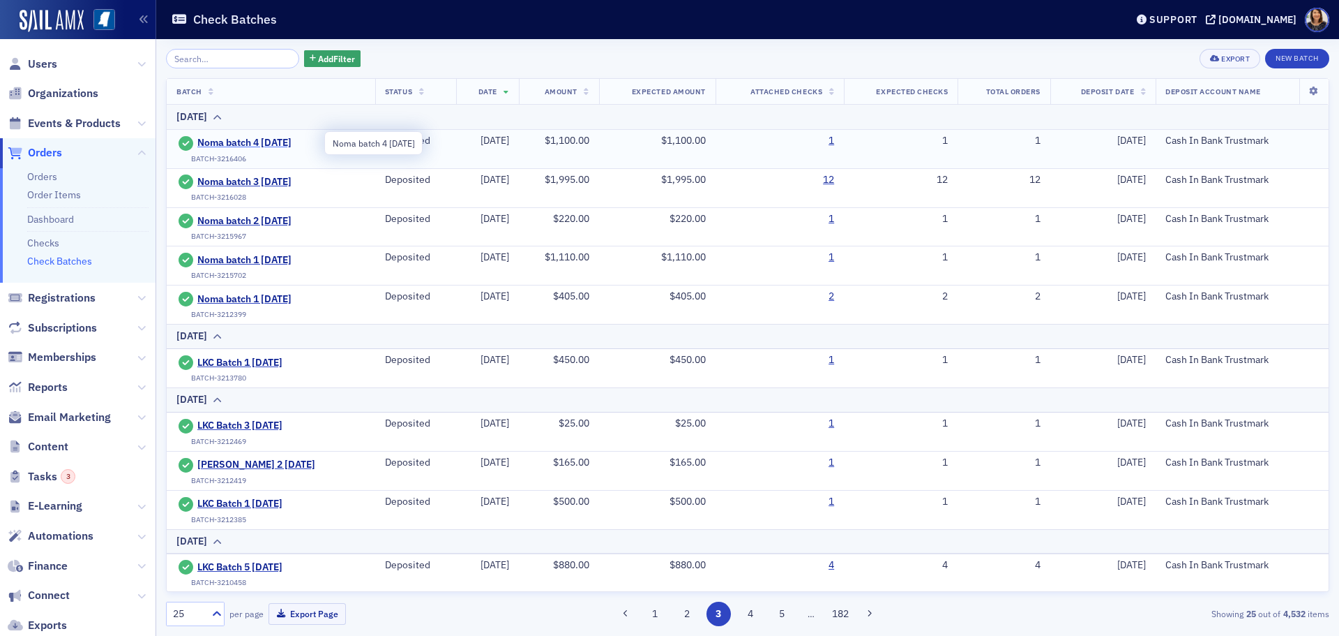
click at [257, 140] on span "Noma batch 4 7.15.25" at bounding box center [260, 143] width 127 height 13
click at [255, 180] on span "Noma batch 3 7.15.25" at bounding box center [260, 182] width 127 height 13
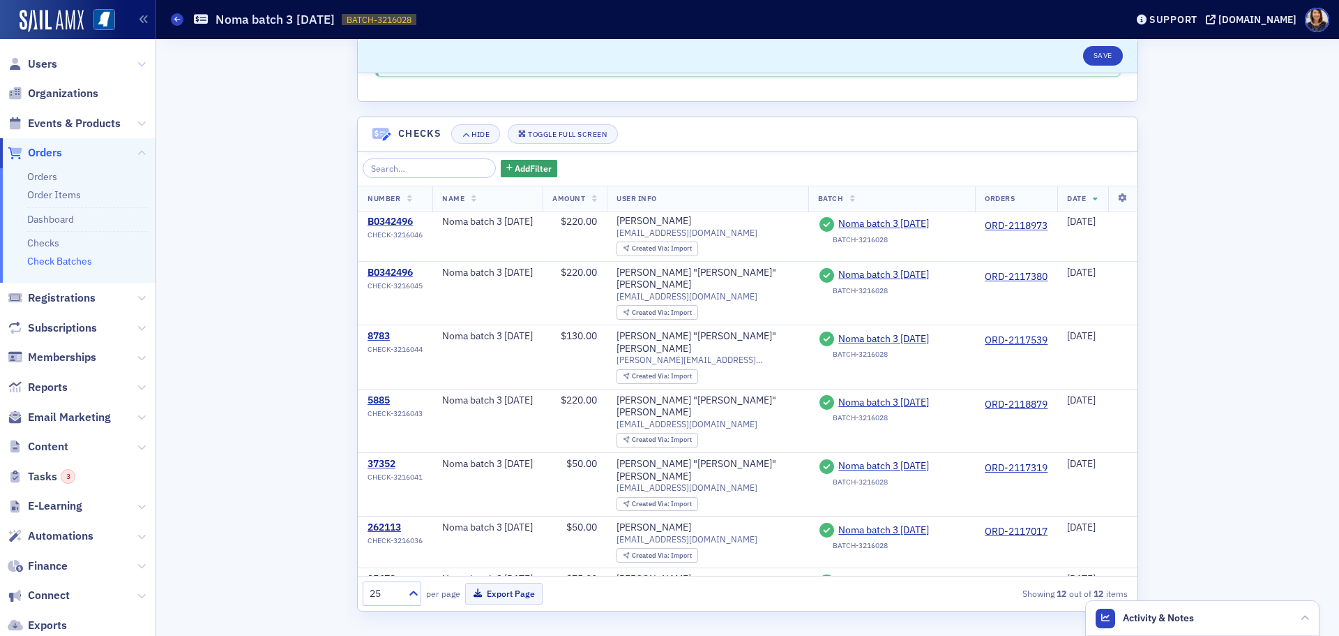
scroll to position [16, 0]
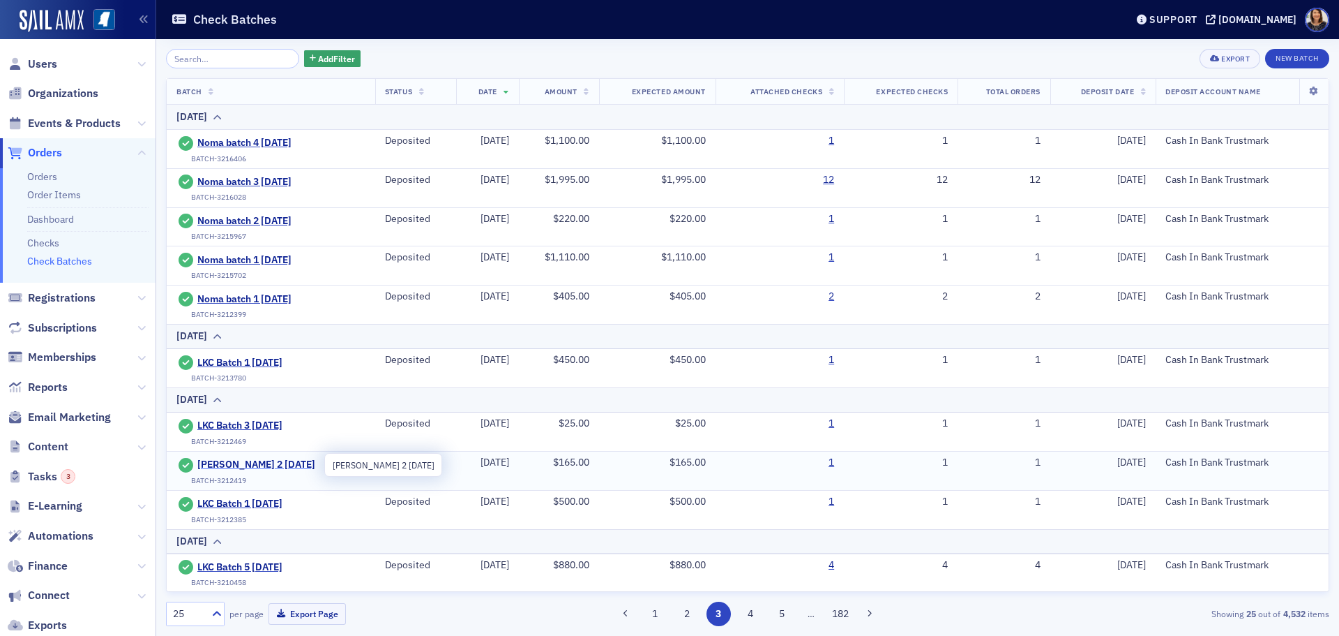
click at [240, 464] on span "Lydia Batch 2 07.11.25" at bounding box center [260, 464] width 127 height 13
click at [686, 615] on button "2" at bounding box center [687, 613] width 24 height 24
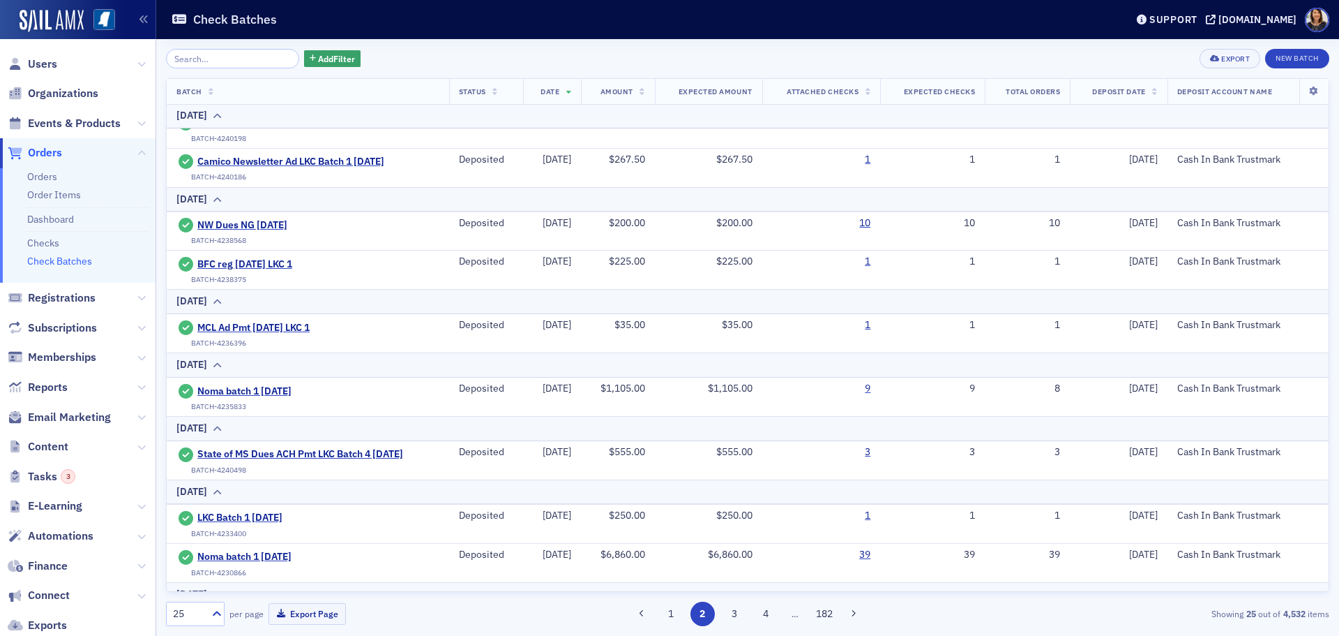
scroll to position [879, 0]
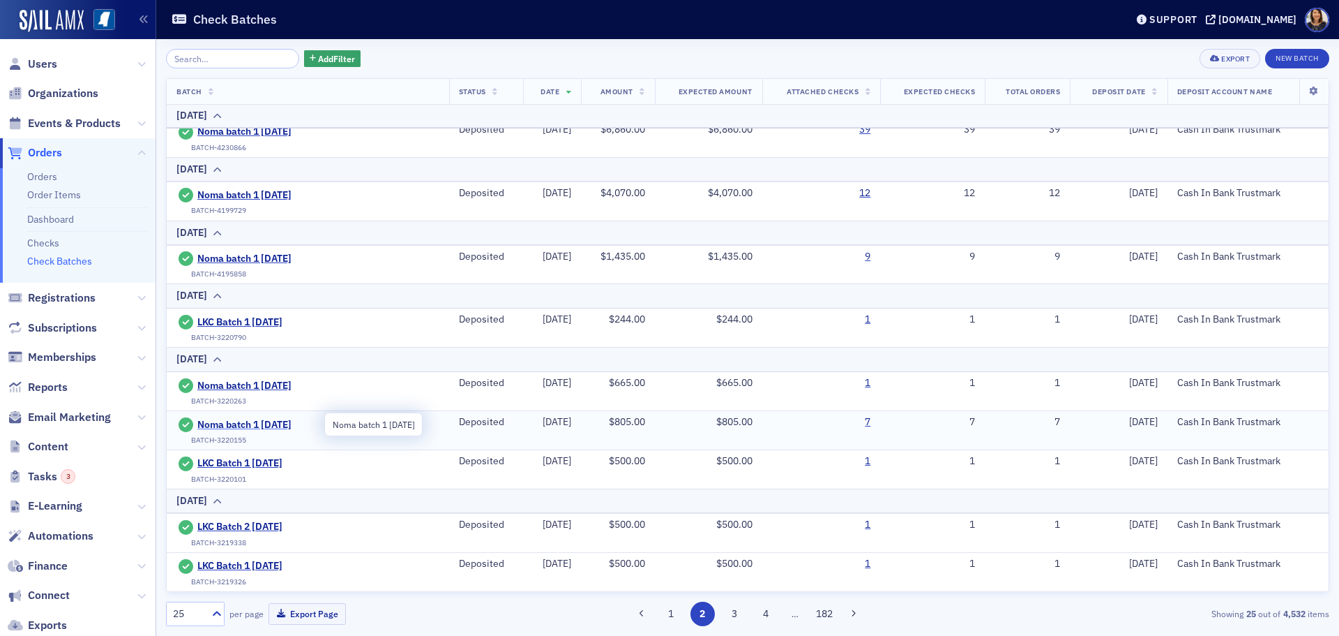
click at [246, 423] on span "Noma batch 1 7.18.25" at bounding box center [260, 425] width 127 height 13
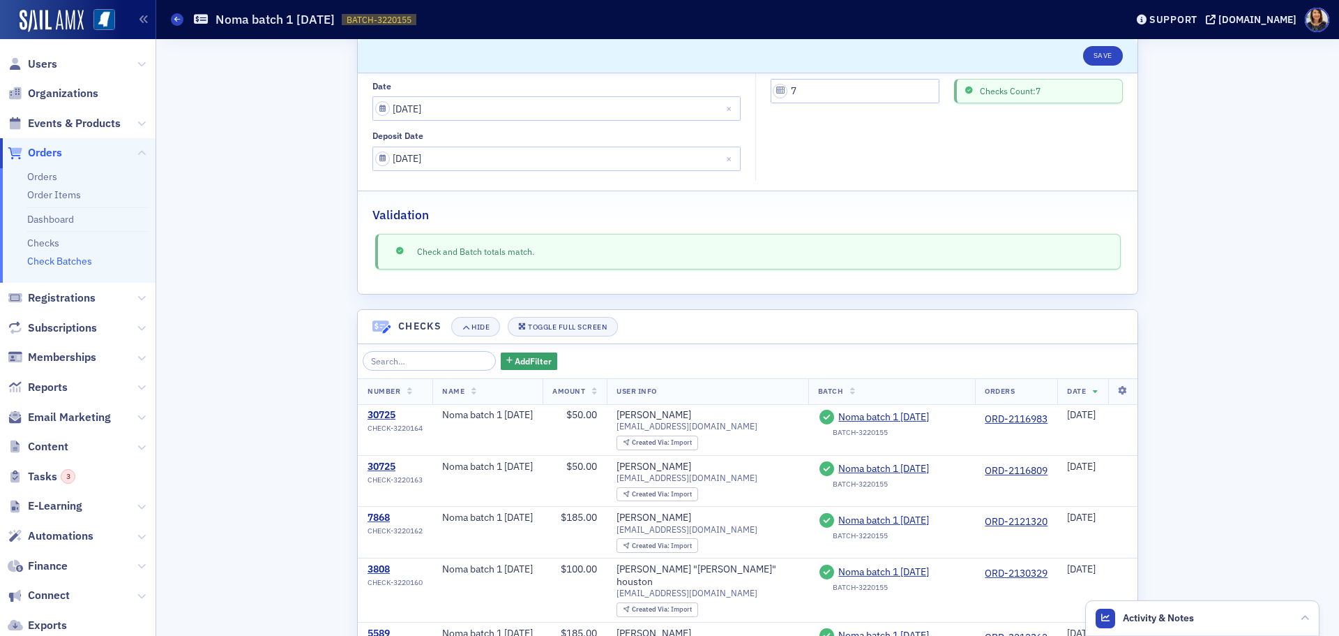
scroll to position [141, 0]
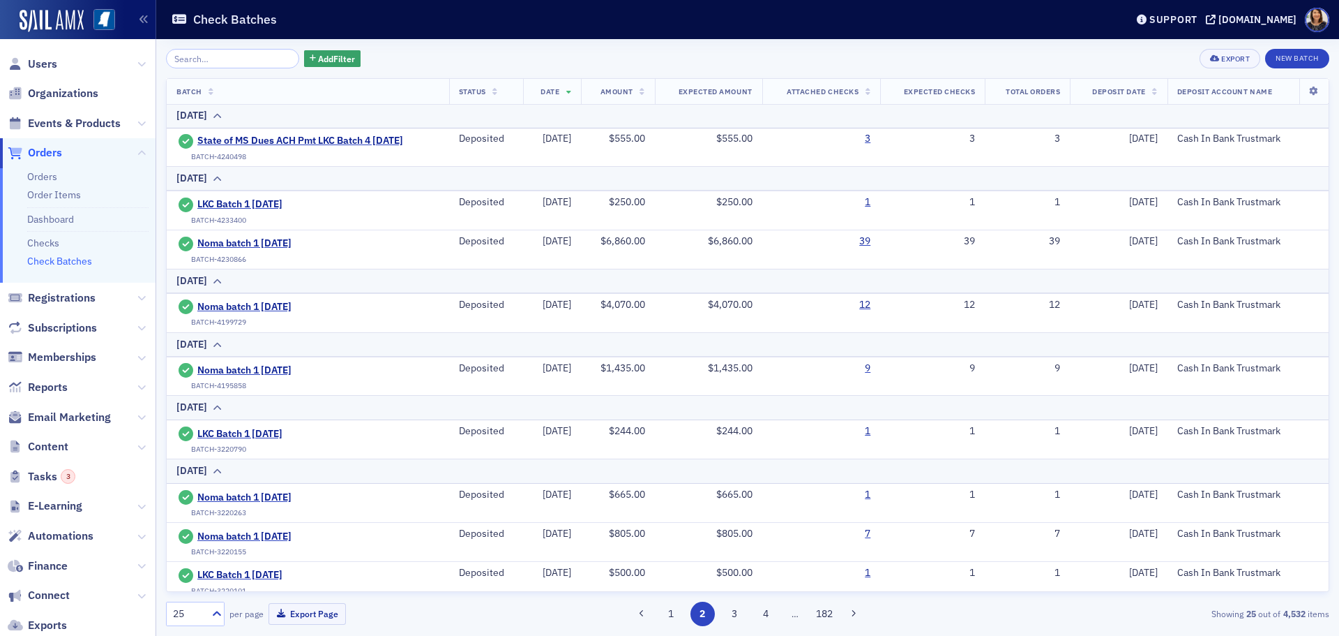
scroll to position [763, 0]
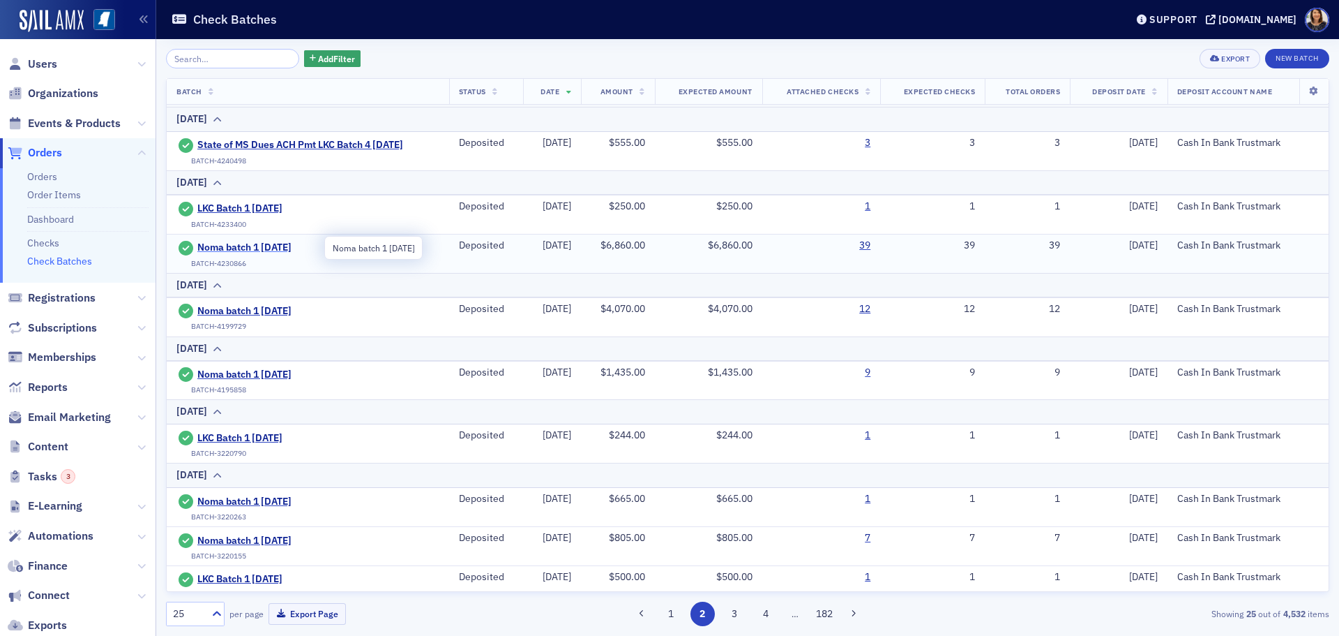
click at [239, 242] on span "Noma batch 1 7.31.25" at bounding box center [260, 247] width 127 height 13
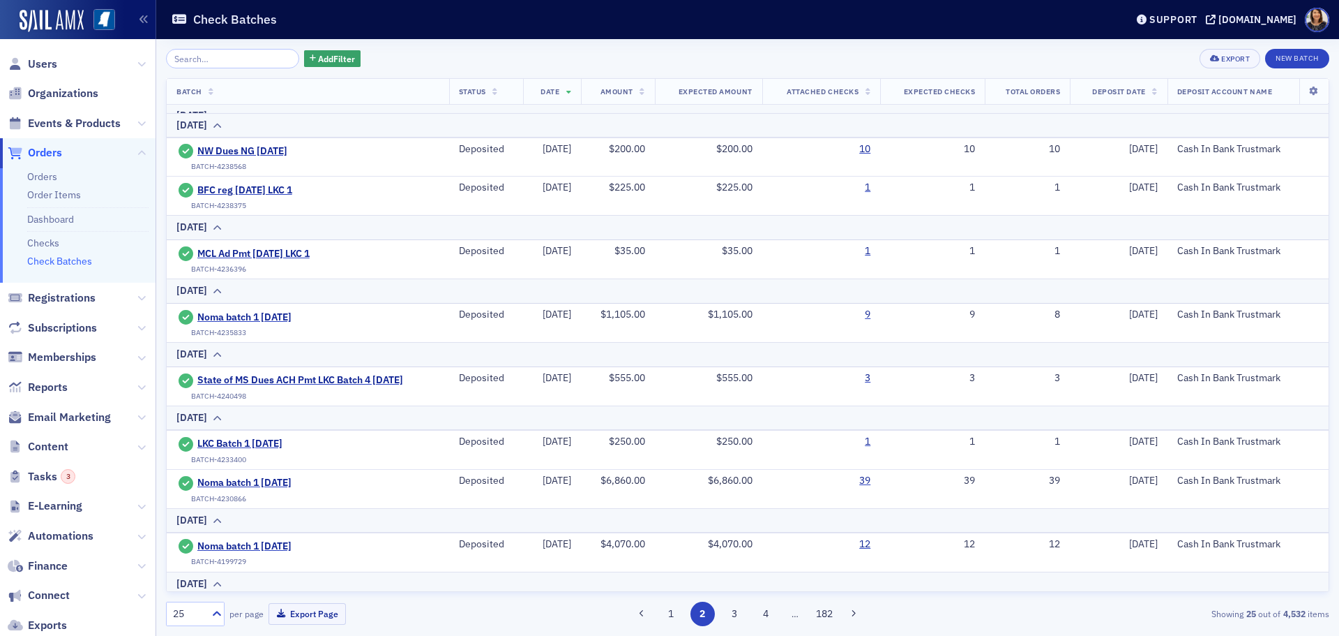
scroll to position [530, 0]
click at [238, 312] on span "Noma batch 1 8.4.25" at bounding box center [260, 315] width 127 height 13
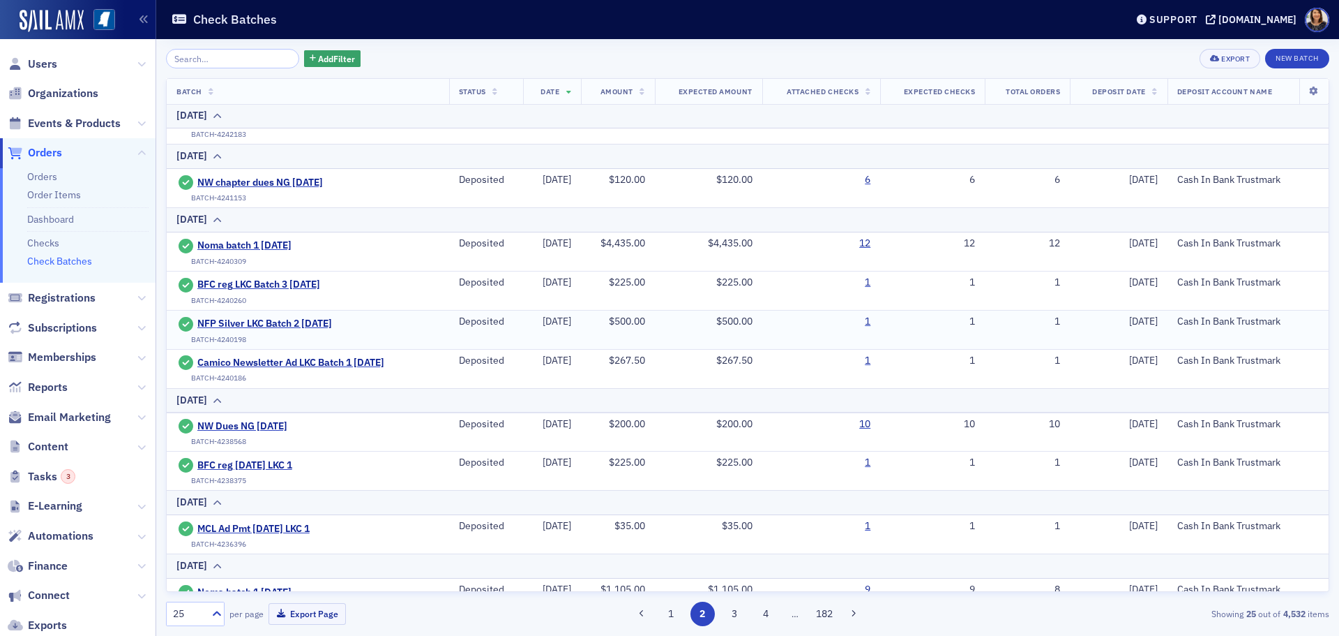
scroll to position [249, 0]
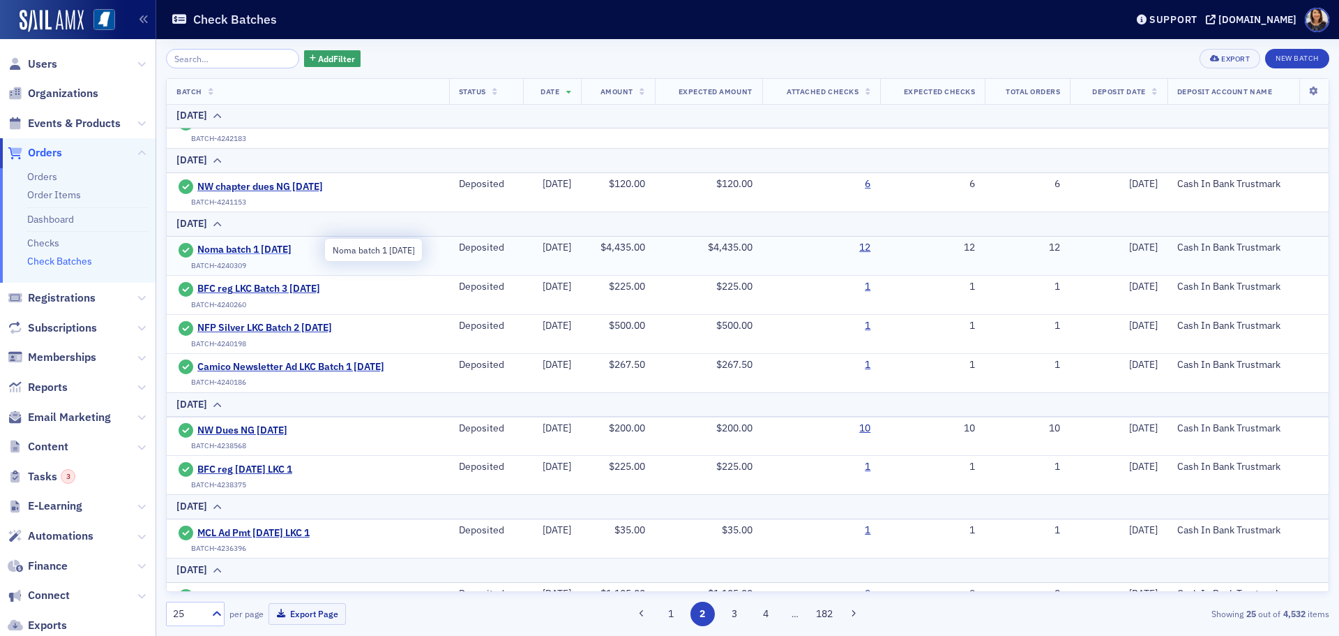
click at [257, 246] on span "Noma batch 1 8.12.25" at bounding box center [260, 249] width 127 height 13
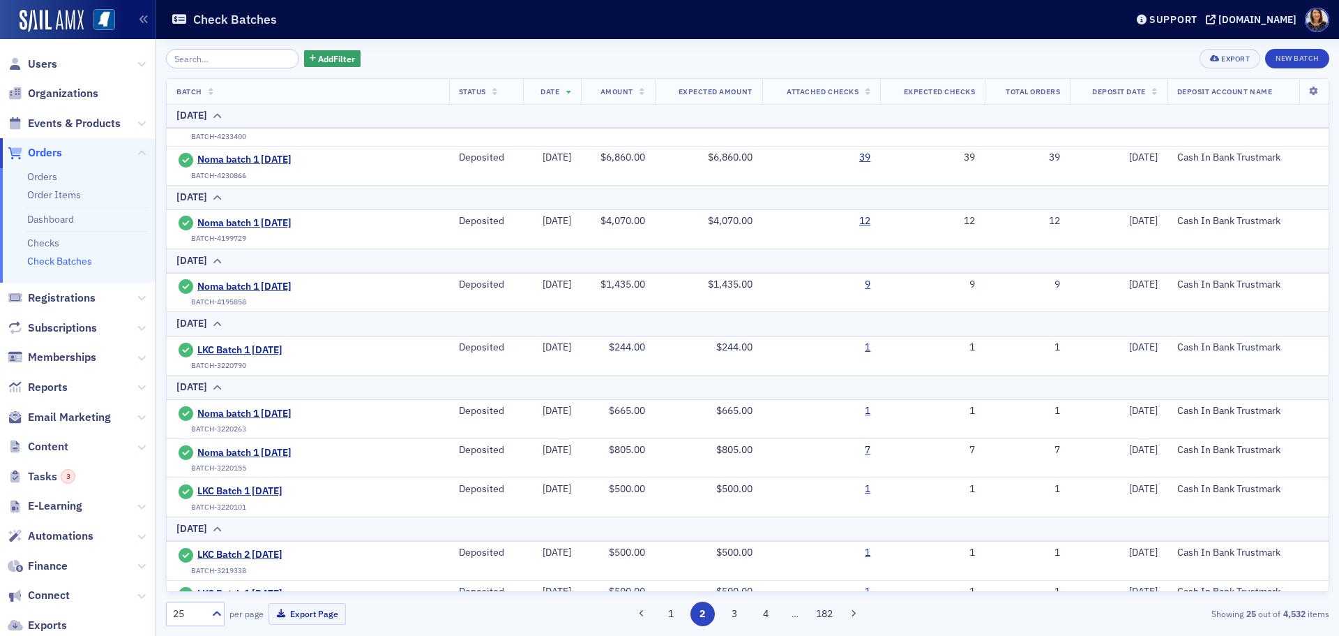
scroll to position [879, 0]
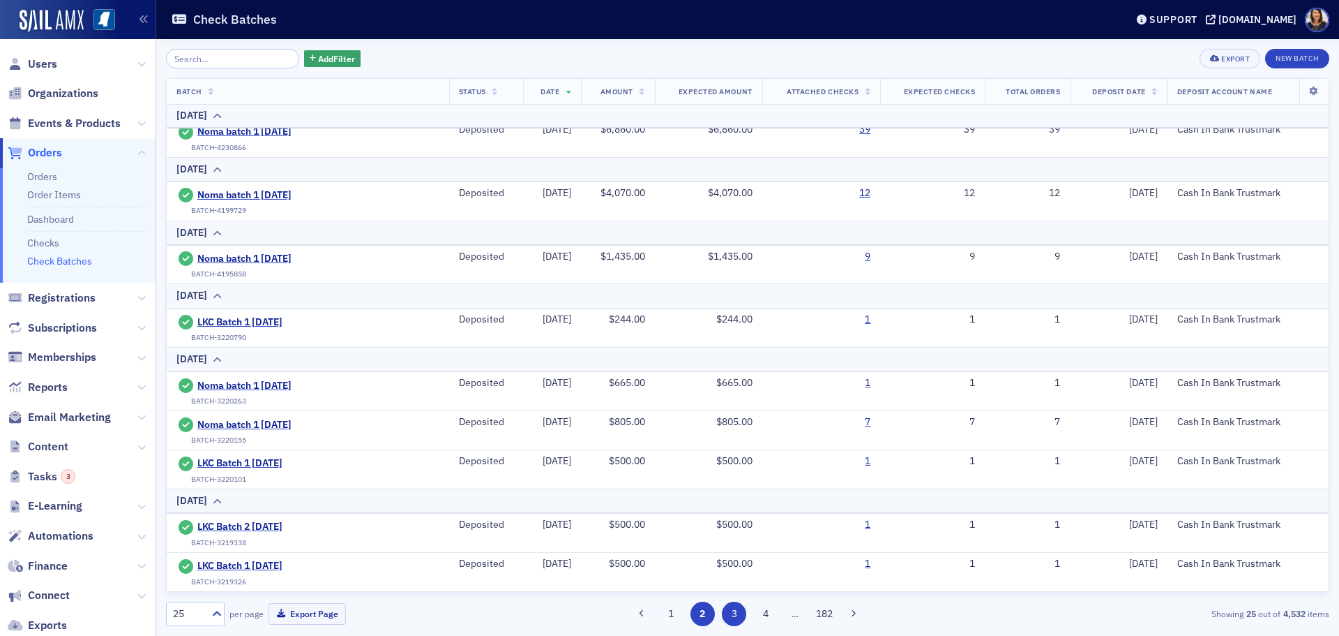
click at [730, 613] on button "3" at bounding box center [734, 613] width 24 height 24
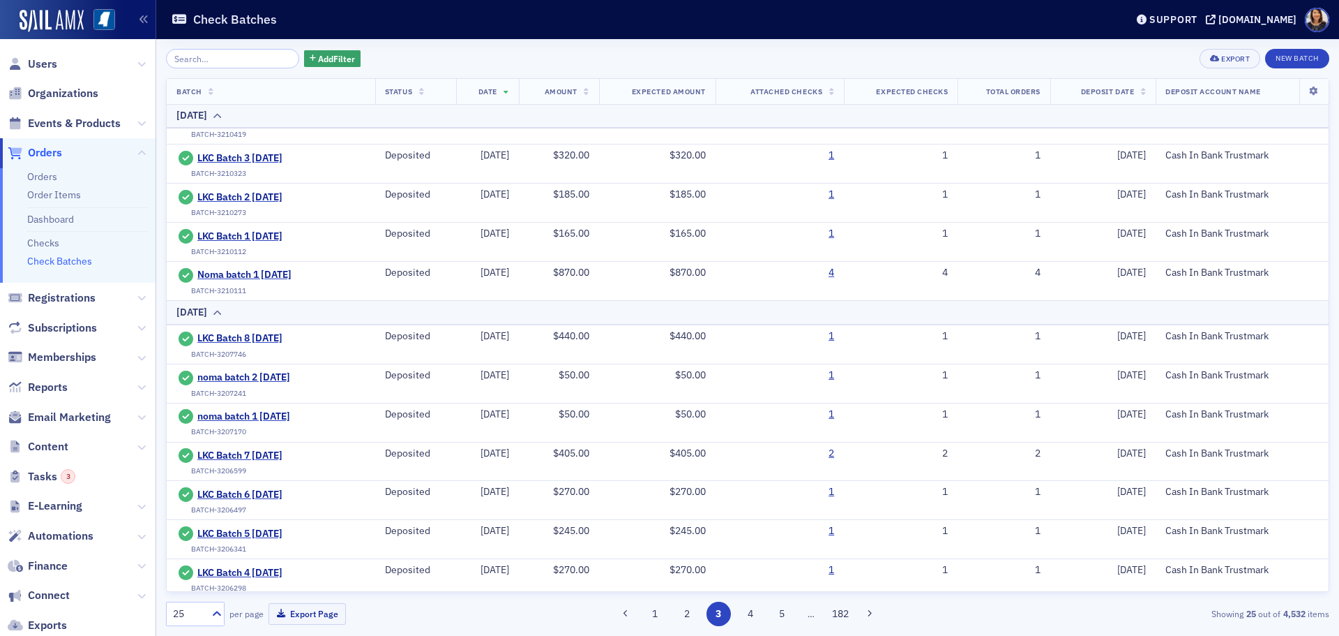
scroll to position [485, 0]
click at [1339, 508] on div "Add Filter Export New Batch Batch Status Date Amount Expected Amount Attached C…" at bounding box center [747, 337] width 1183 height 596
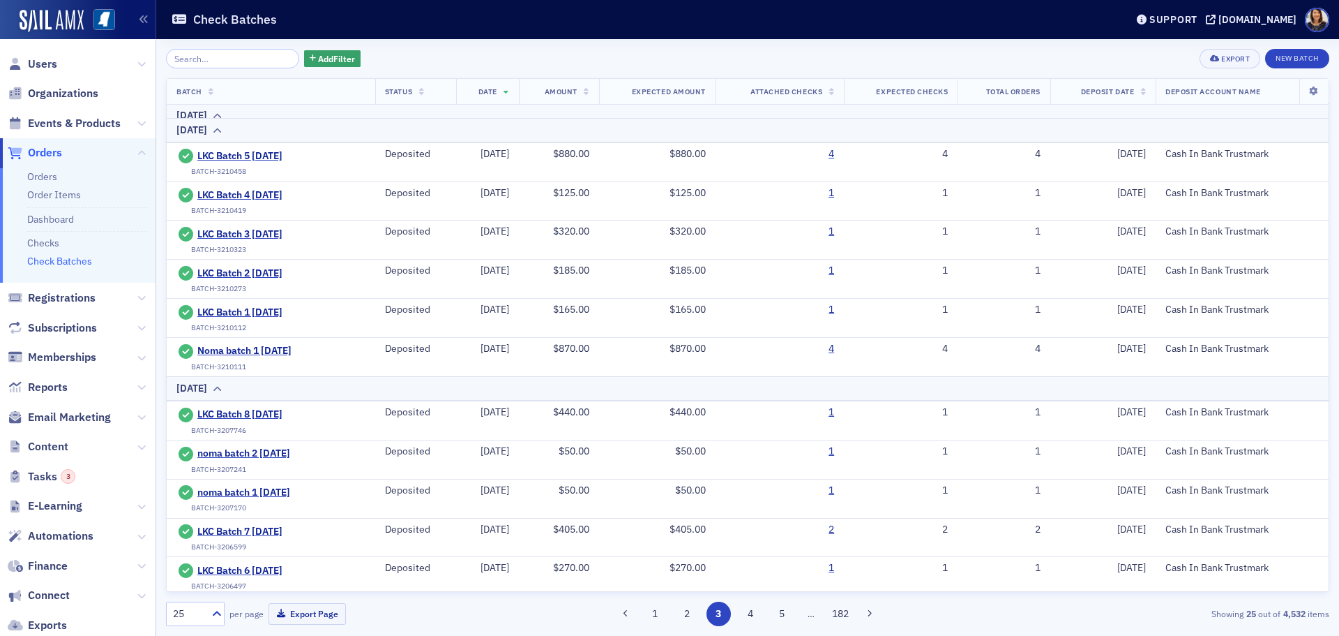
scroll to position [407, 0]
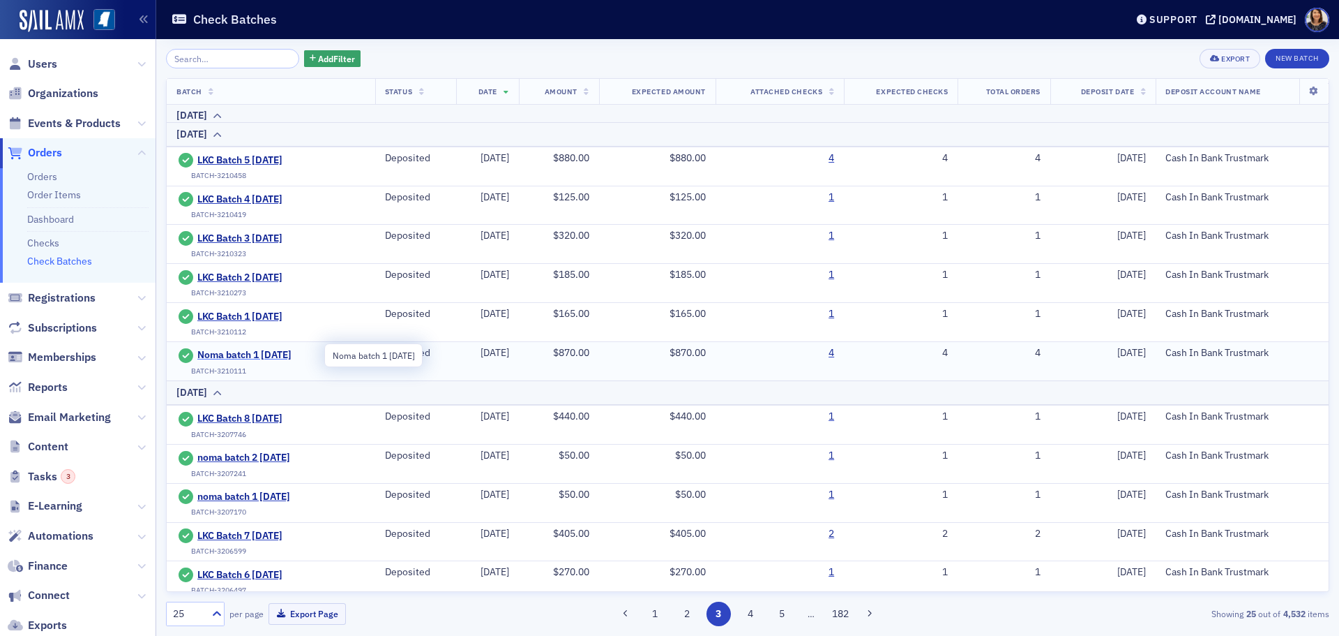
click at [257, 356] on span "Noma batch 1 7.10.25" at bounding box center [260, 355] width 127 height 13
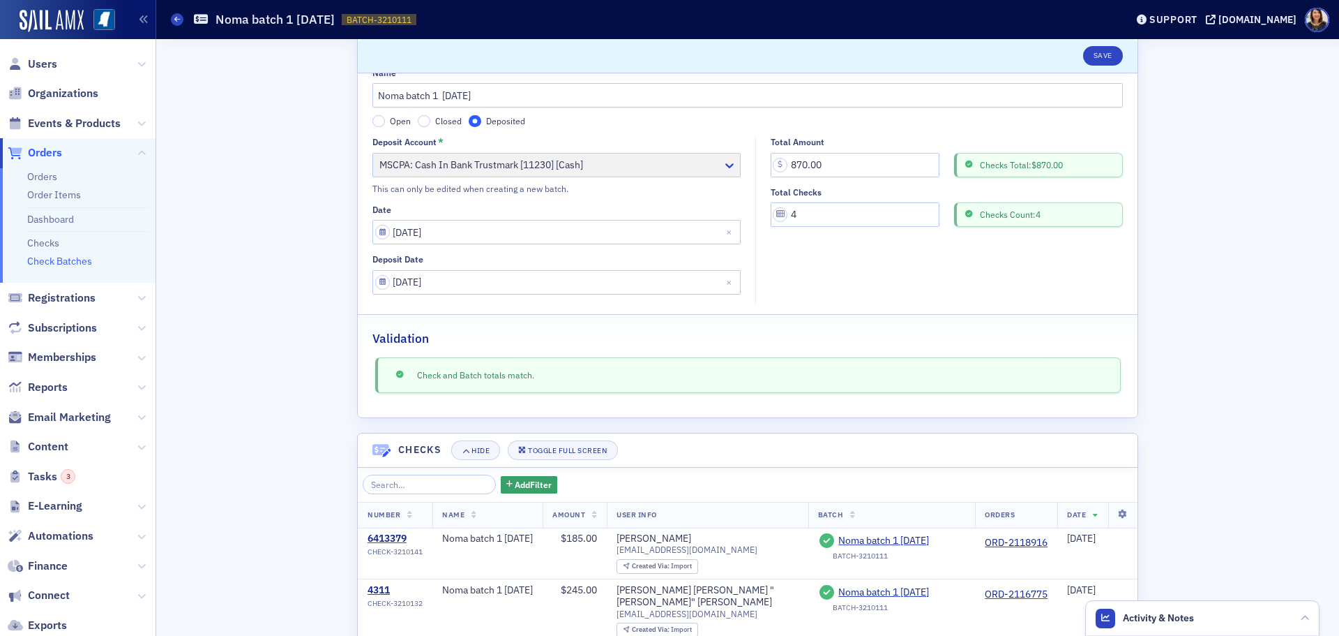
scroll to position [3, 0]
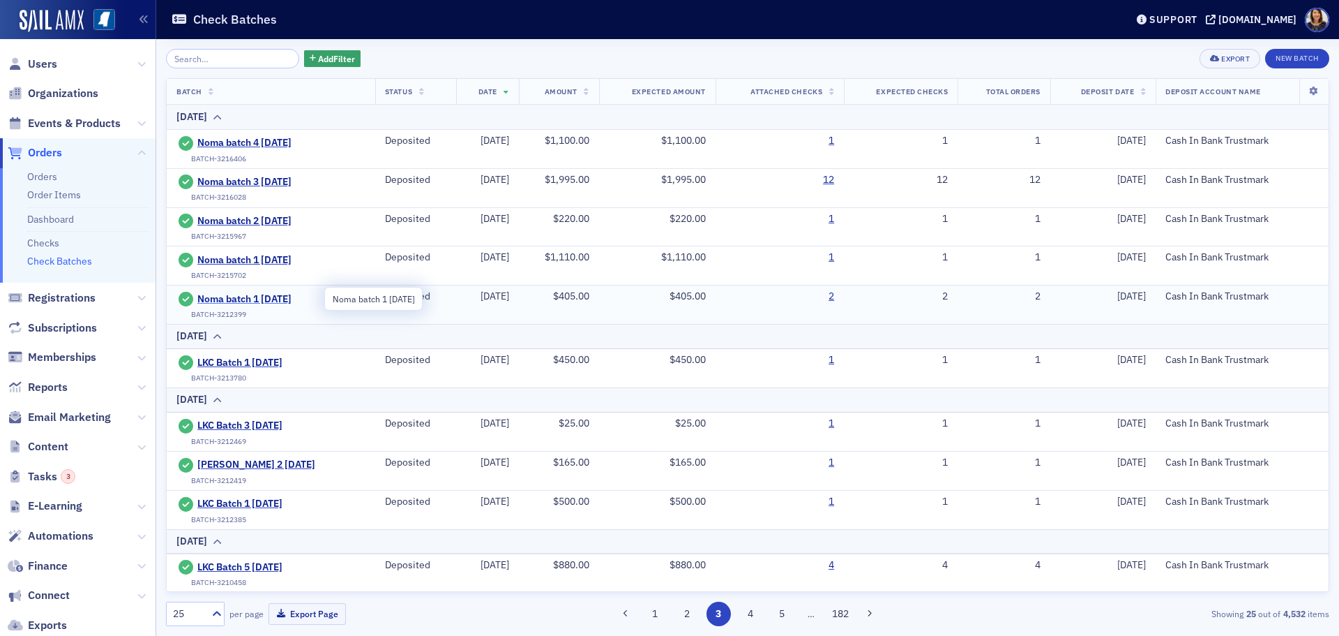
click at [246, 296] on span "Noma batch 1 7.11.25" at bounding box center [260, 299] width 127 height 13
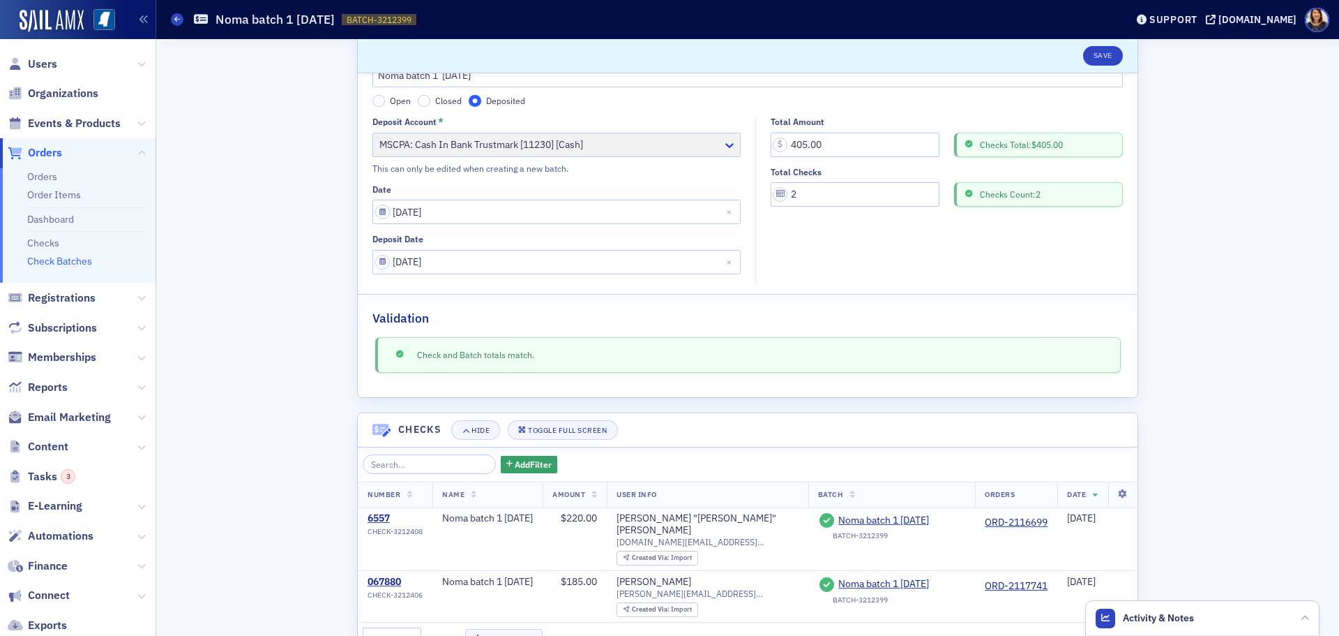
scroll to position [89, 0]
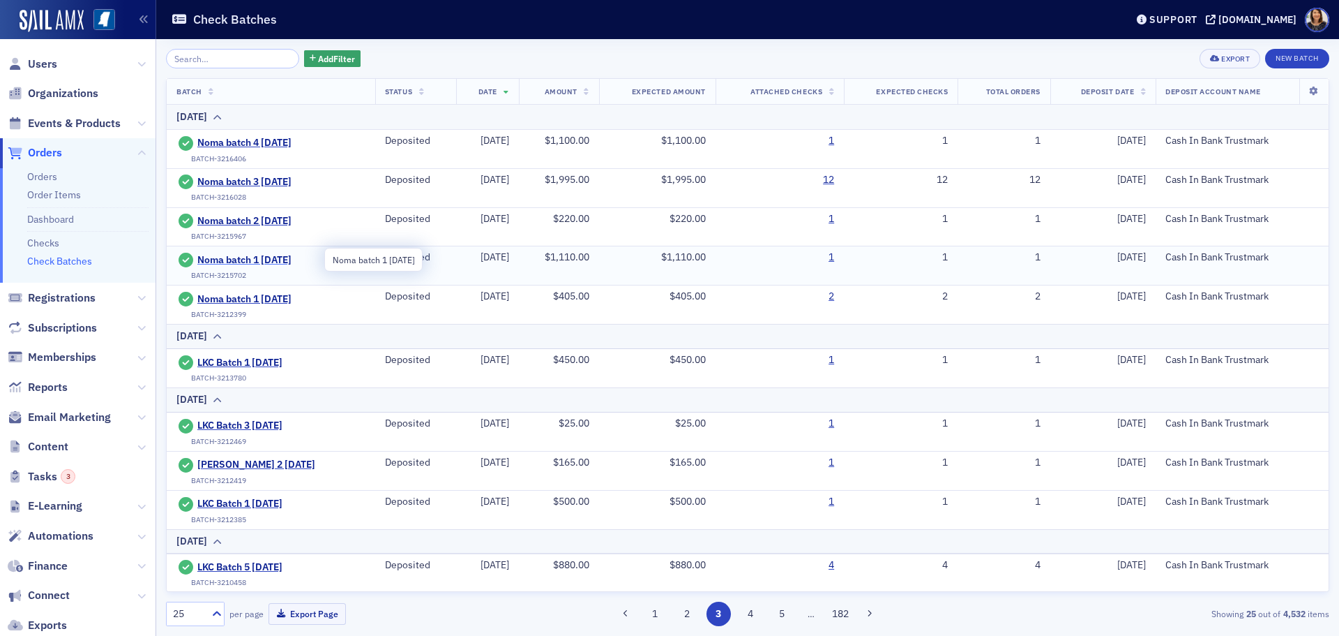
click at [232, 257] on span "Noma batch 1 7.15.25" at bounding box center [260, 260] width 127 height 13
click at [222, 179] on span "Noma batch 3 7.15.25" at bounding box center [260, 182] width 127 height 13
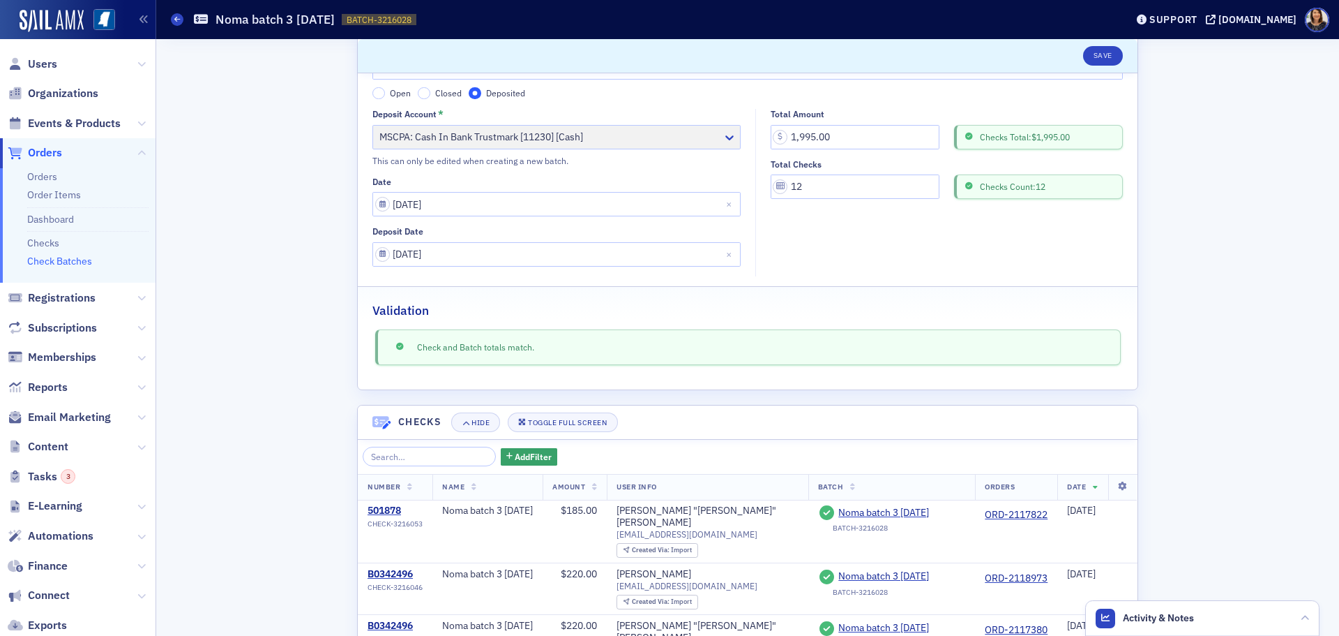
scroll to position [21, 0]
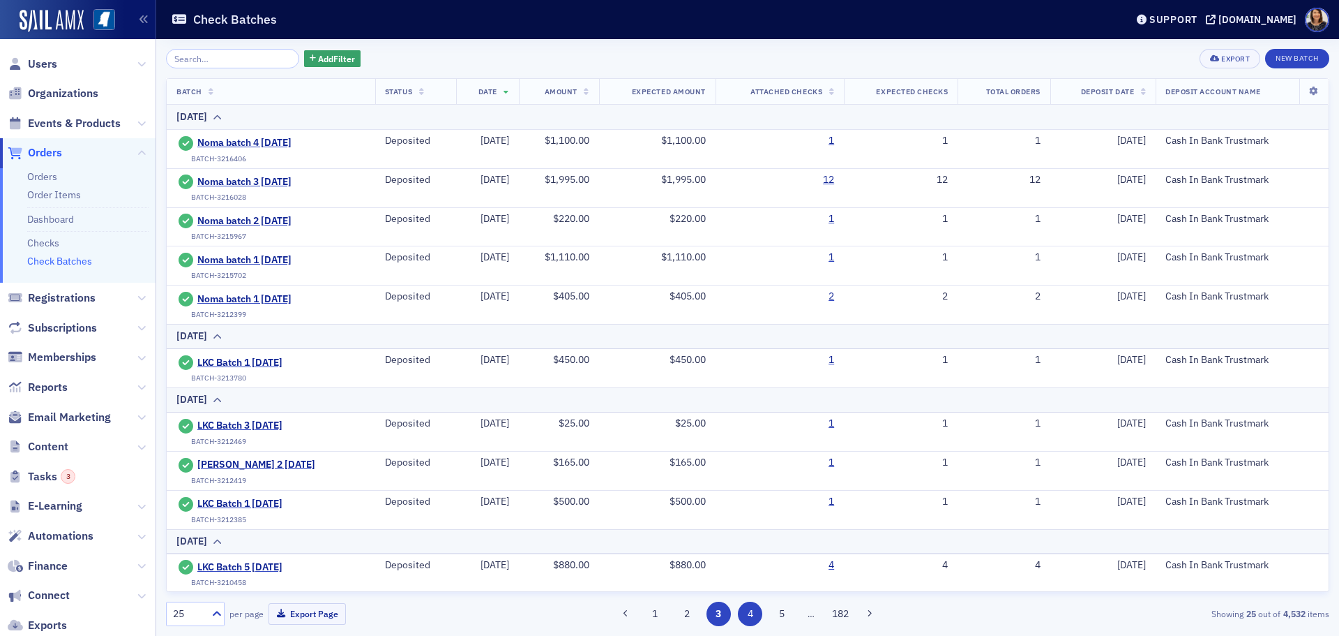
click at [749, 610] on button "4" at bounding box center [750, 613] width 24 height 24
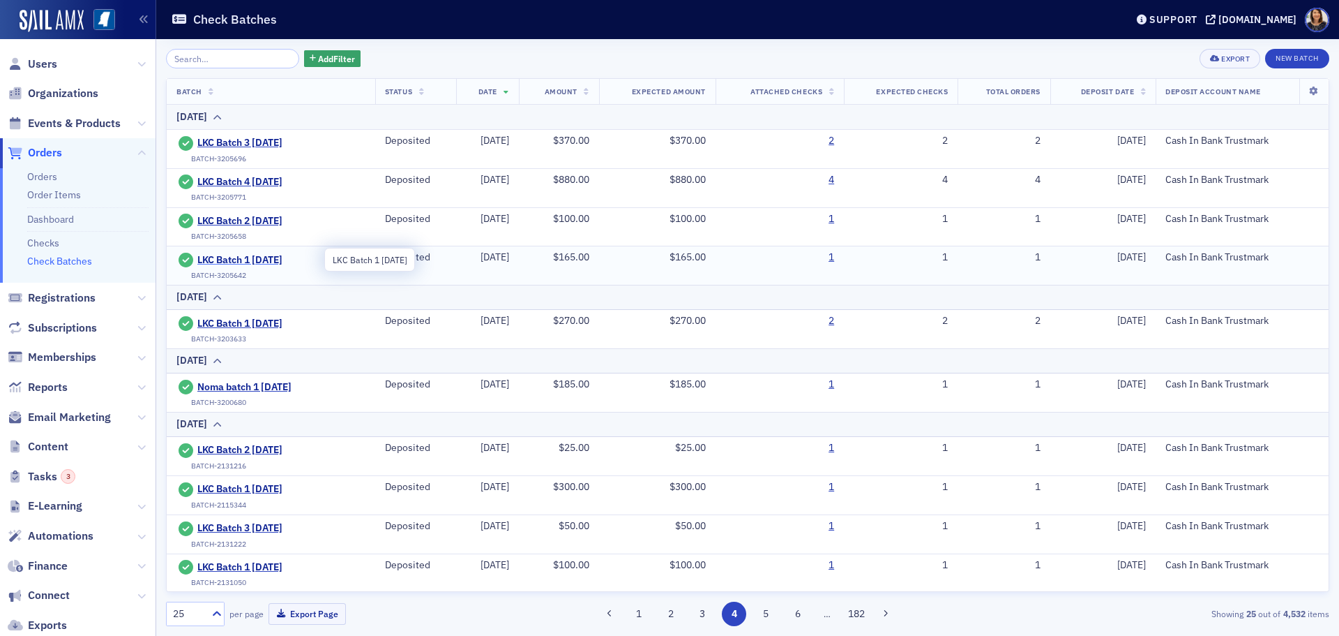
click at [236, 257] on span "LKC Batch 1 07.07.25" at bounding box center [260, 260] width 127 height 13
click at [264, 179] on span "LKC Batch 4 07.07.25" at bounding box center [260, 182] width 127 height 13
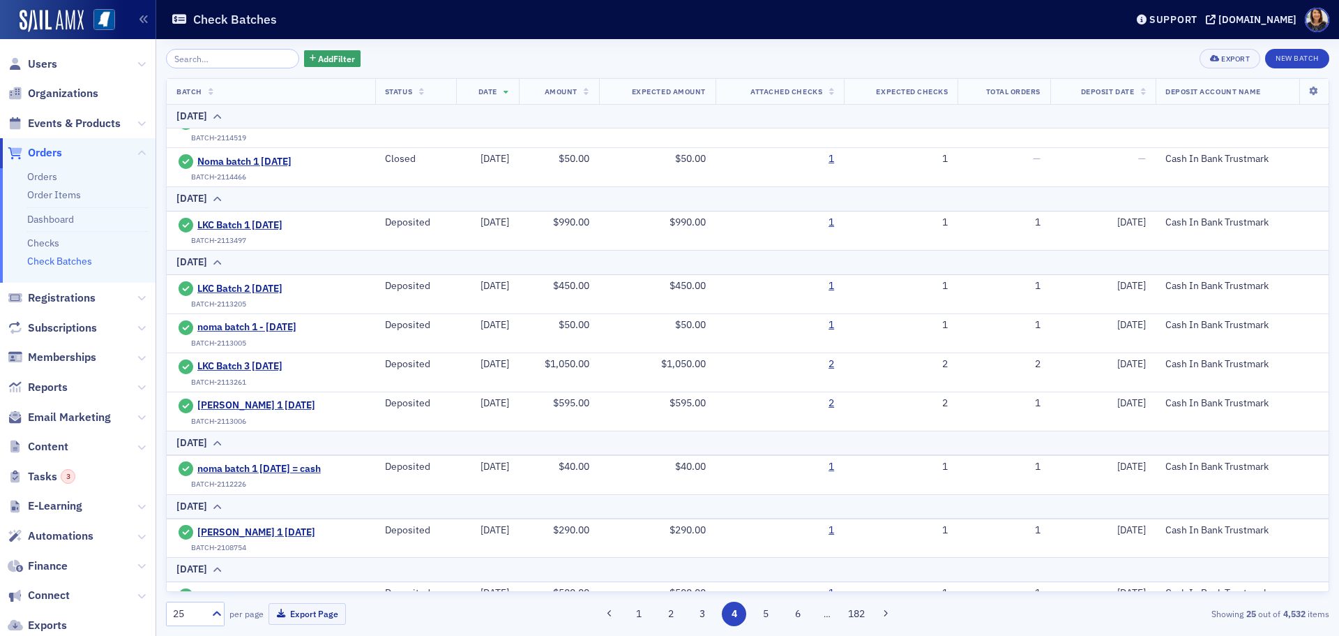
scroll to position [490, 0]
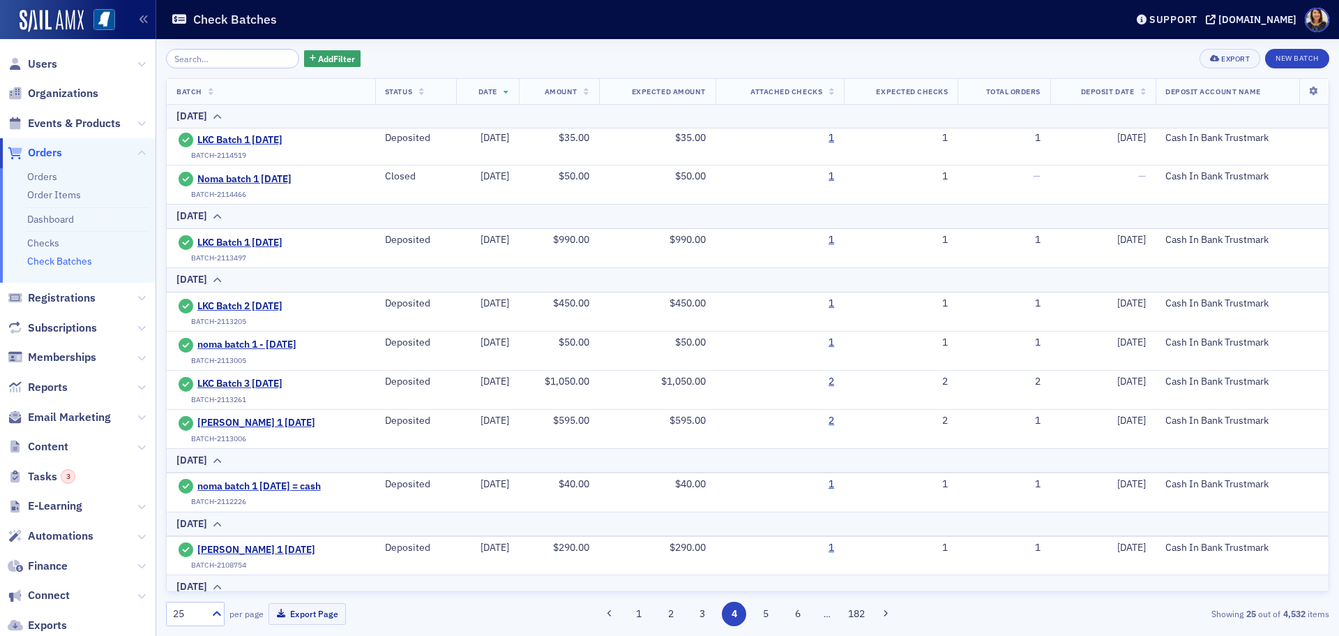
drag, startPoint x: 1330, startPoint y: 299, endPoint x: 1339, endPoint y: 277, distance: 23.2
click at [1339, 277] on div "Add Filter Export New Batch Batch Status Date Amount Expected Amount Attached C…" at bounding box center [747, 337] width 1183 height 596
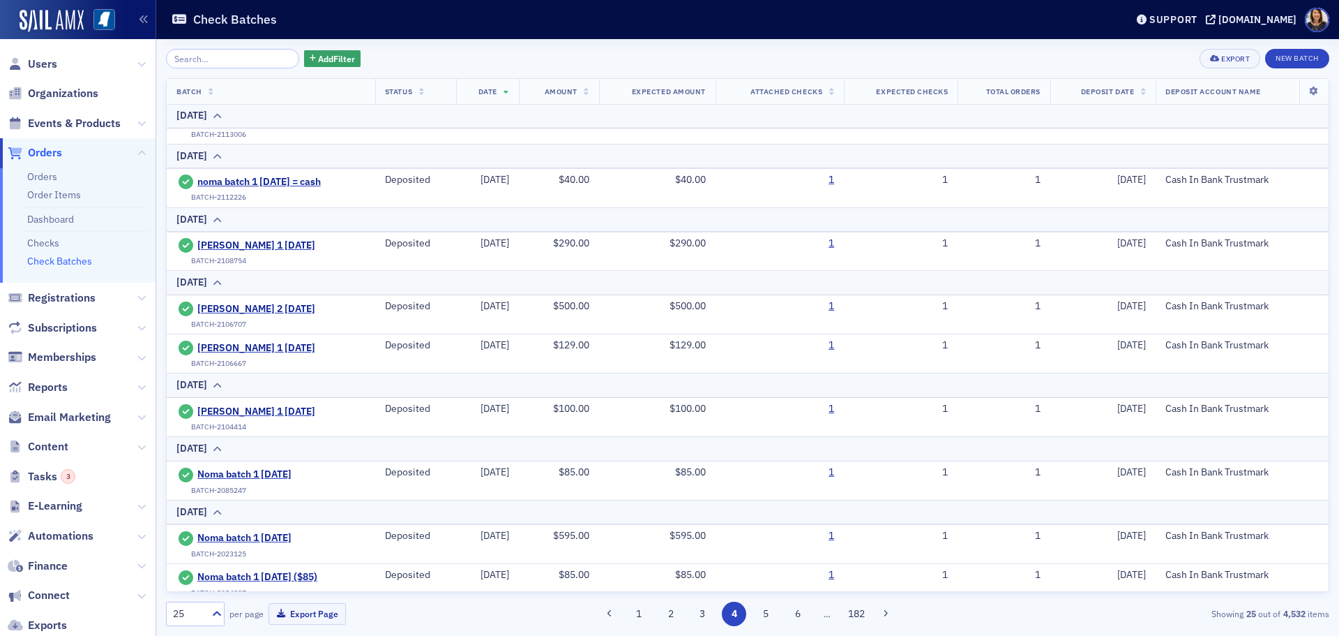
scroll to position [806, 0]
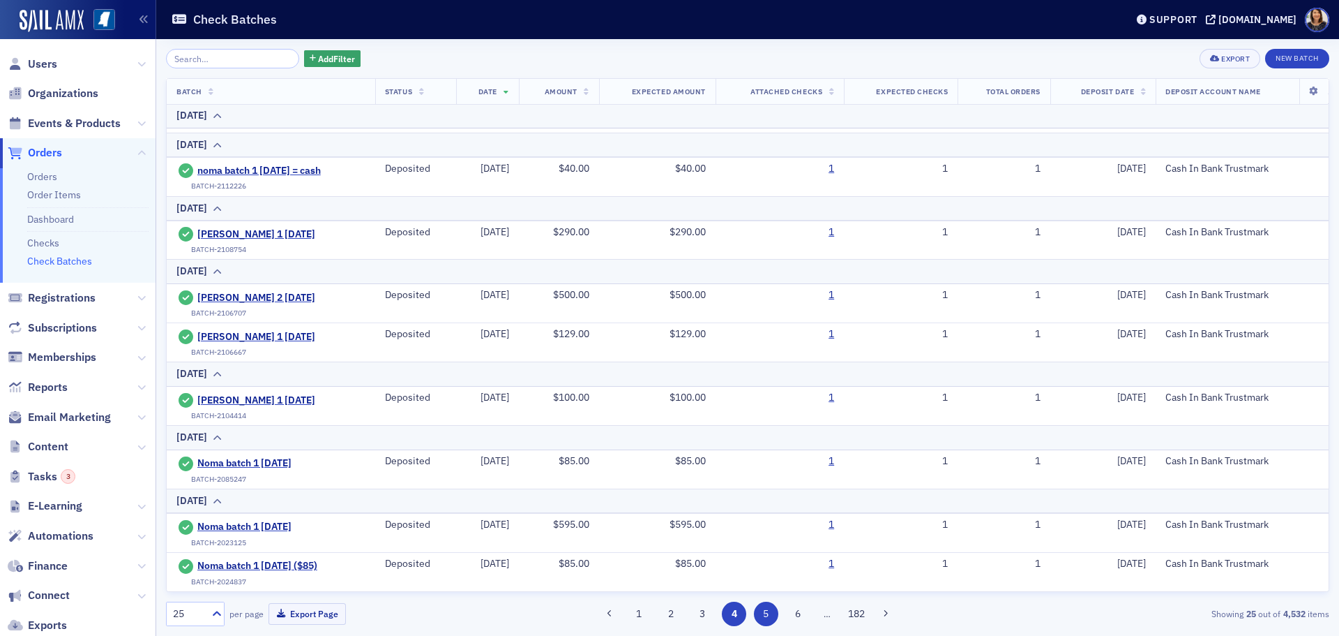
click at [769, 614] on button "5" at bounding box center [766, 613] width 24 height 24
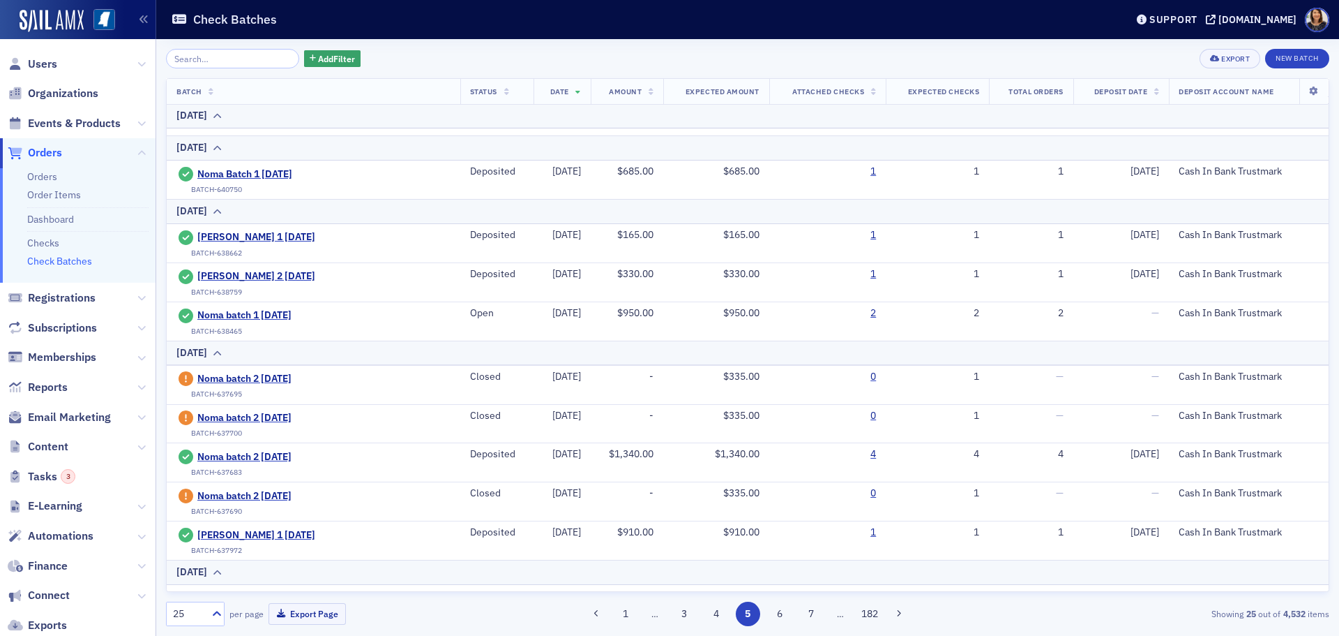
scroll to position [694, 0]
click at [280, 230] on div "Lydia Batch 1 05.16.25" at bounding box center [251, 238] width 148 height 17
click at [271, 235] on span "Lydia Batch 1 05.16.25" at bounding box center [260, 238] width 127 height 13
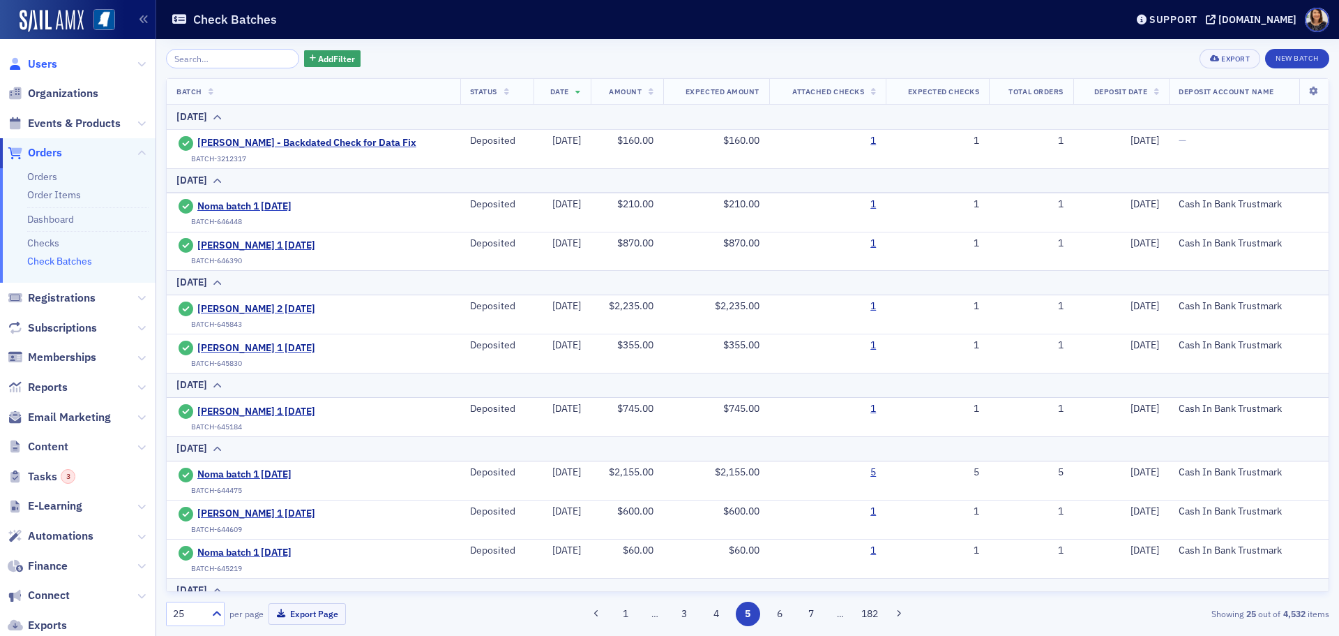
click at [34, 57] on span "Users" at bounding box center [42, 64] width 29 height 15
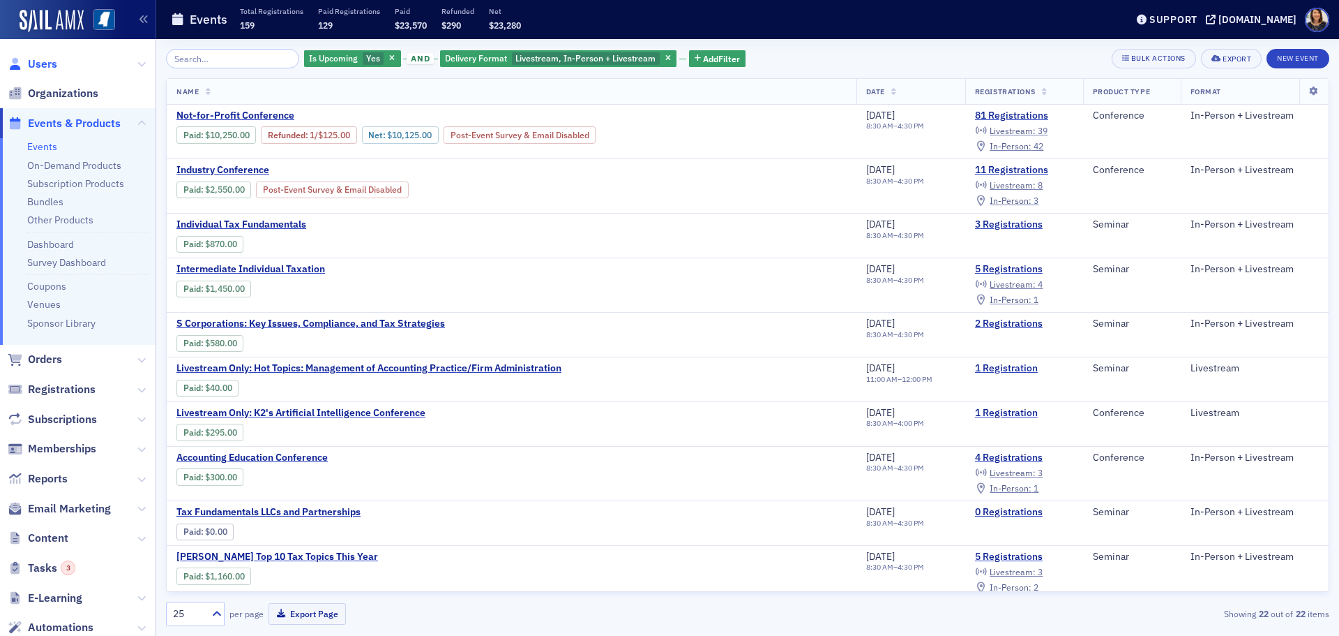
click at [36, 68] on span "Users" at bounding box center [42, 64] width 29 height 15
